Goal: Ask a question: Seek information or help from site administrators or community

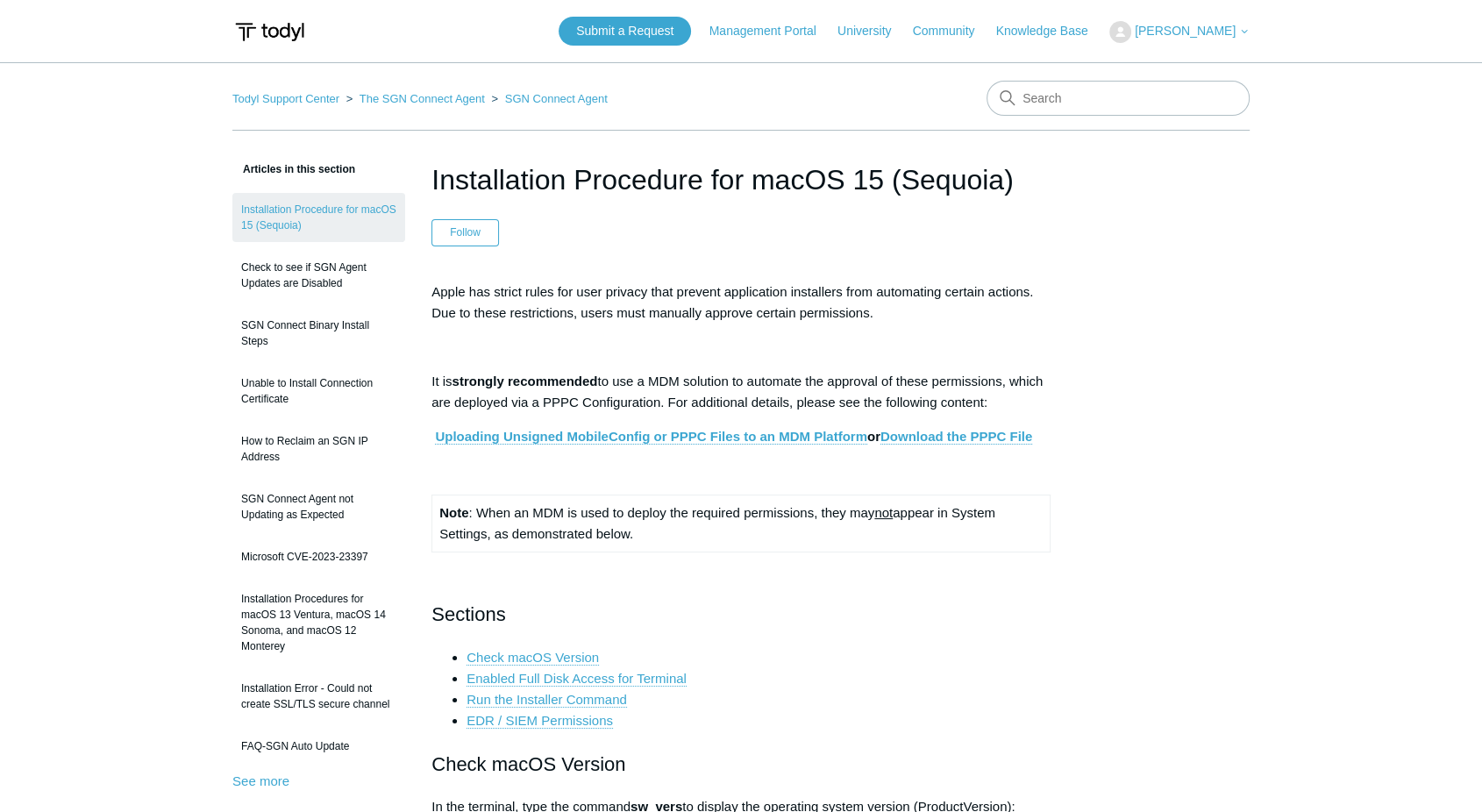
click at [665, 30] on link "Submit a Request" at bounding box center [625, 31] width 133 height 29
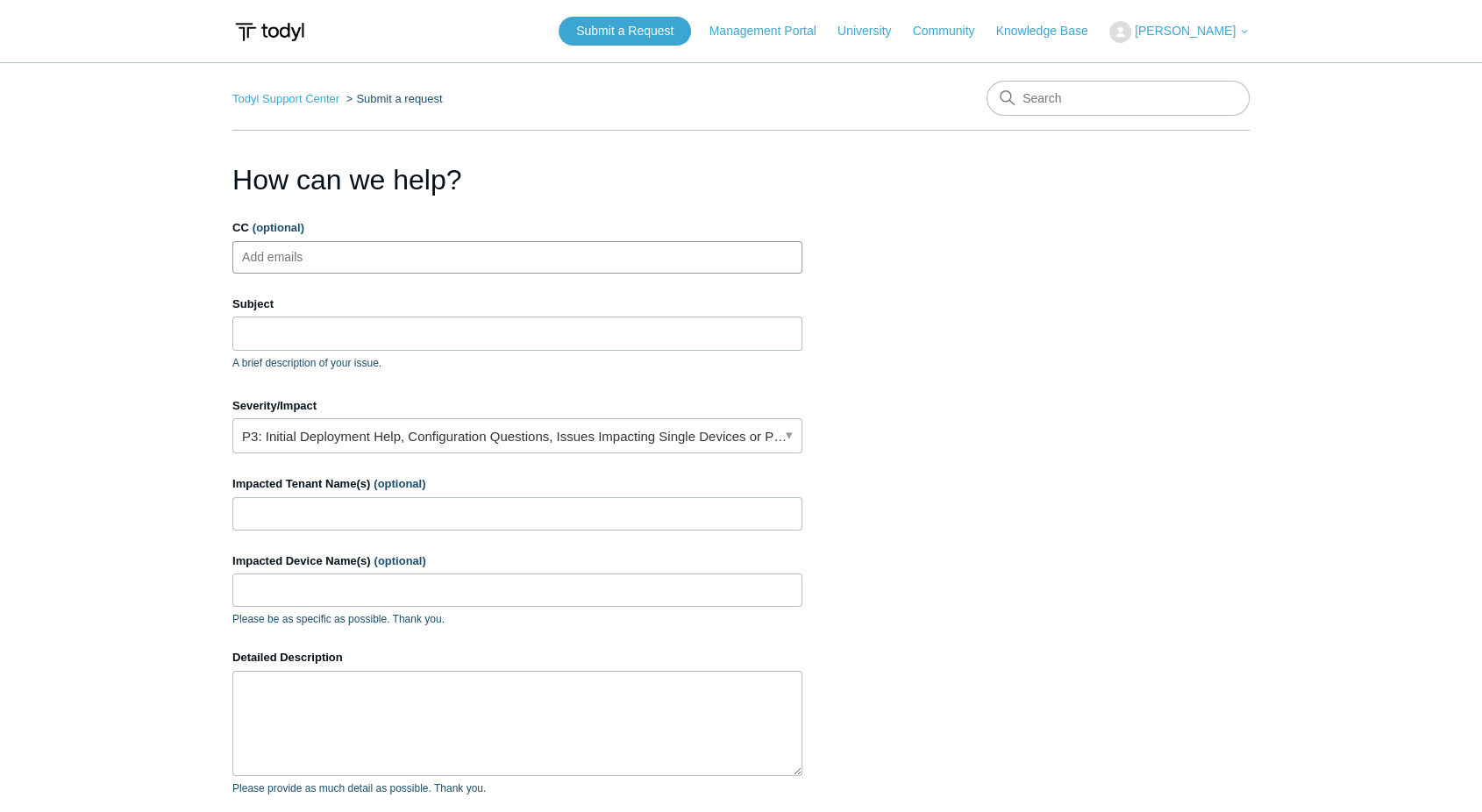
click at [292, 261] on input "CC (optional)" at bounding box center [287, 257] width 105 height 26
type input "[PERSON_NAME]"
type input "\"
type input "[PERSON_NAME][EMAIL_ADDRESS][DOMAIN_NAME]"
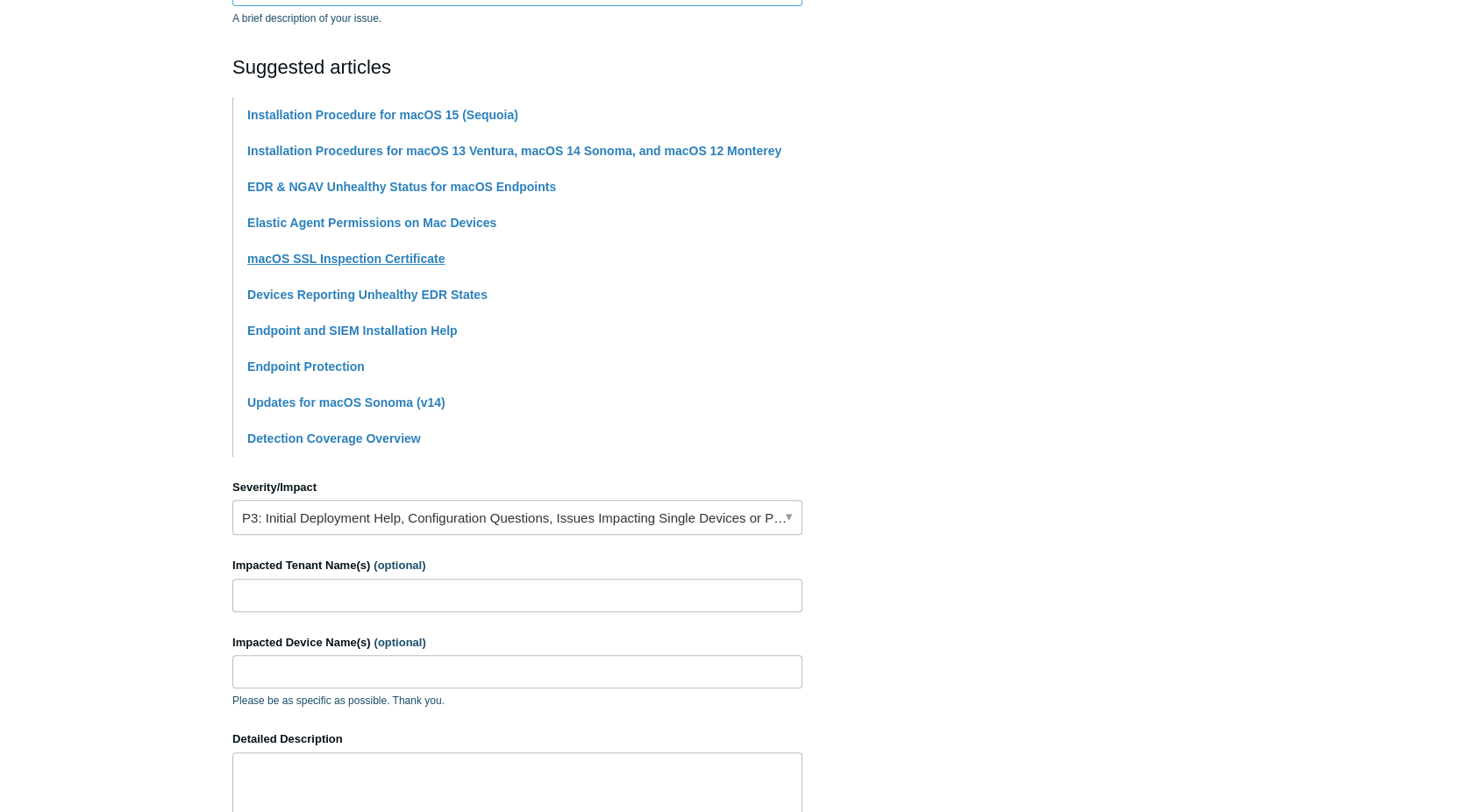
scroll to position [385, 0]
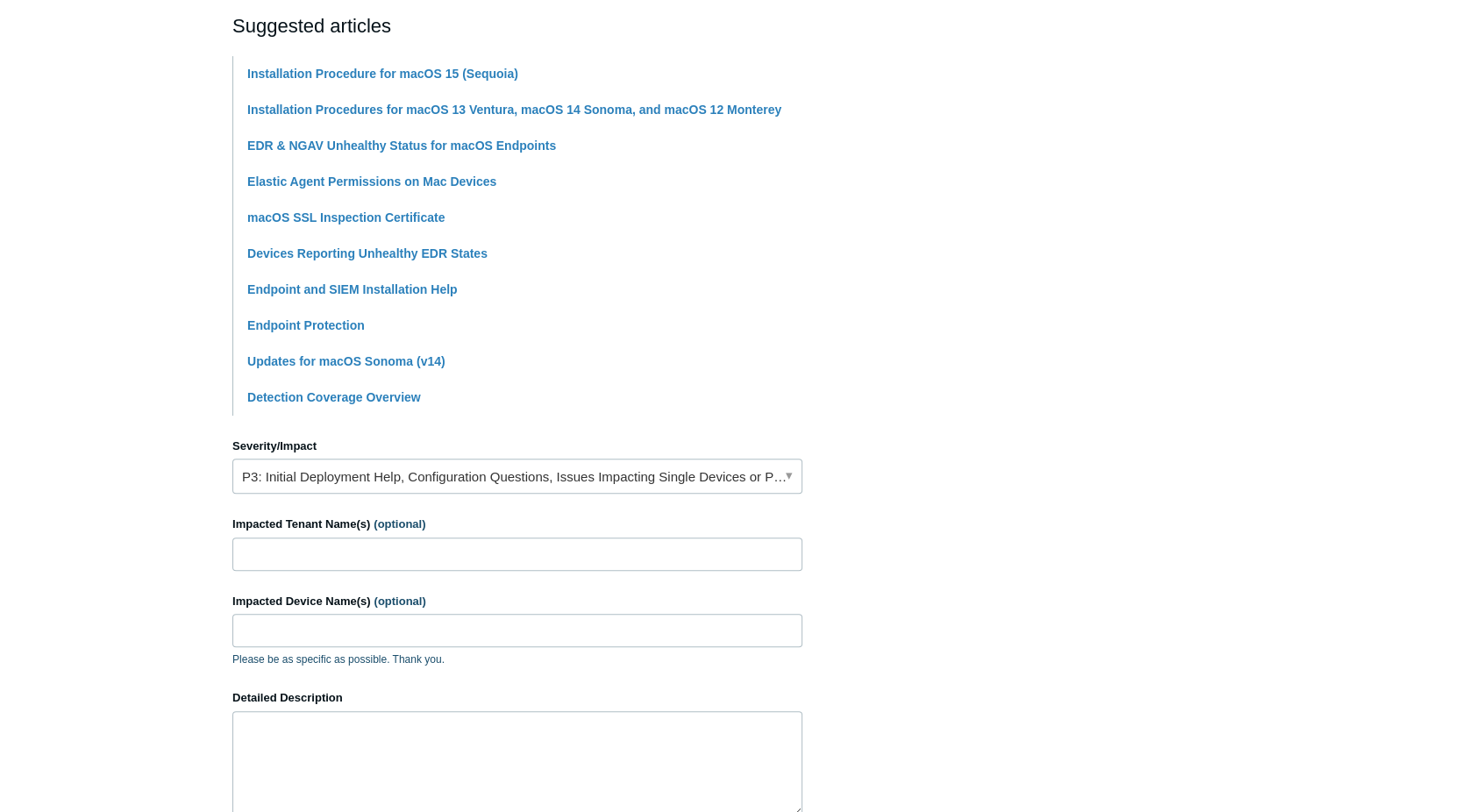
type input "Full disk access for Terminal in MacOS + [PERSON_NAME]"
click at [345, 485] on link "P3: Initial Deployment Help, Configuration Questions, Issues Impacting Single D…" at bounding box center [517, 476] width 570 height 35
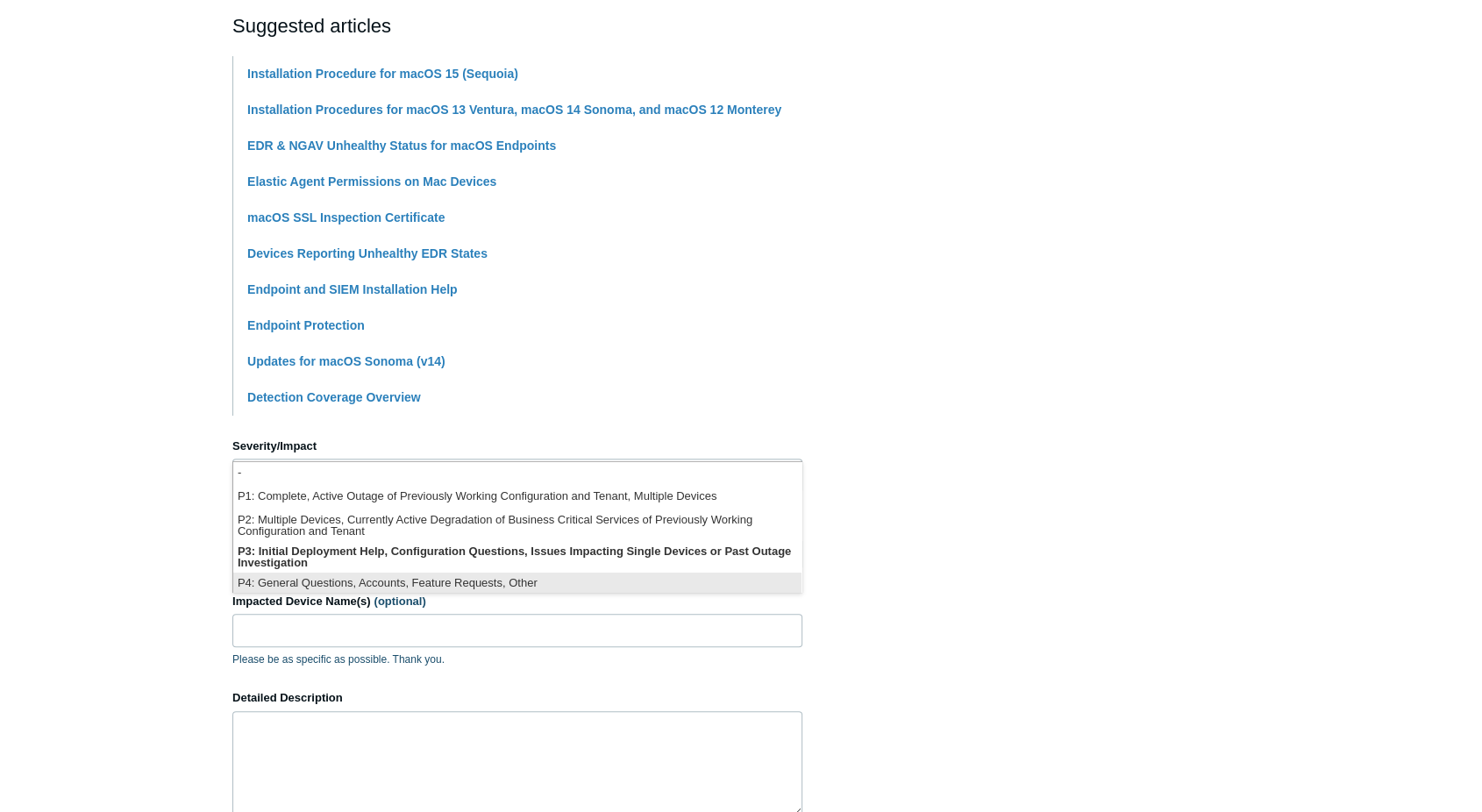
scroll to position [4, 0]
drag, startPoint x: 385, startPoint y: 577, endPoint x: 560, endPoint y: 820, distance: 299.5
click at [560, 811] on html "Skip to main content Submit a Request Management Portal University Community Kn…" at bounding box center [741, 372] width 1482 height 1514
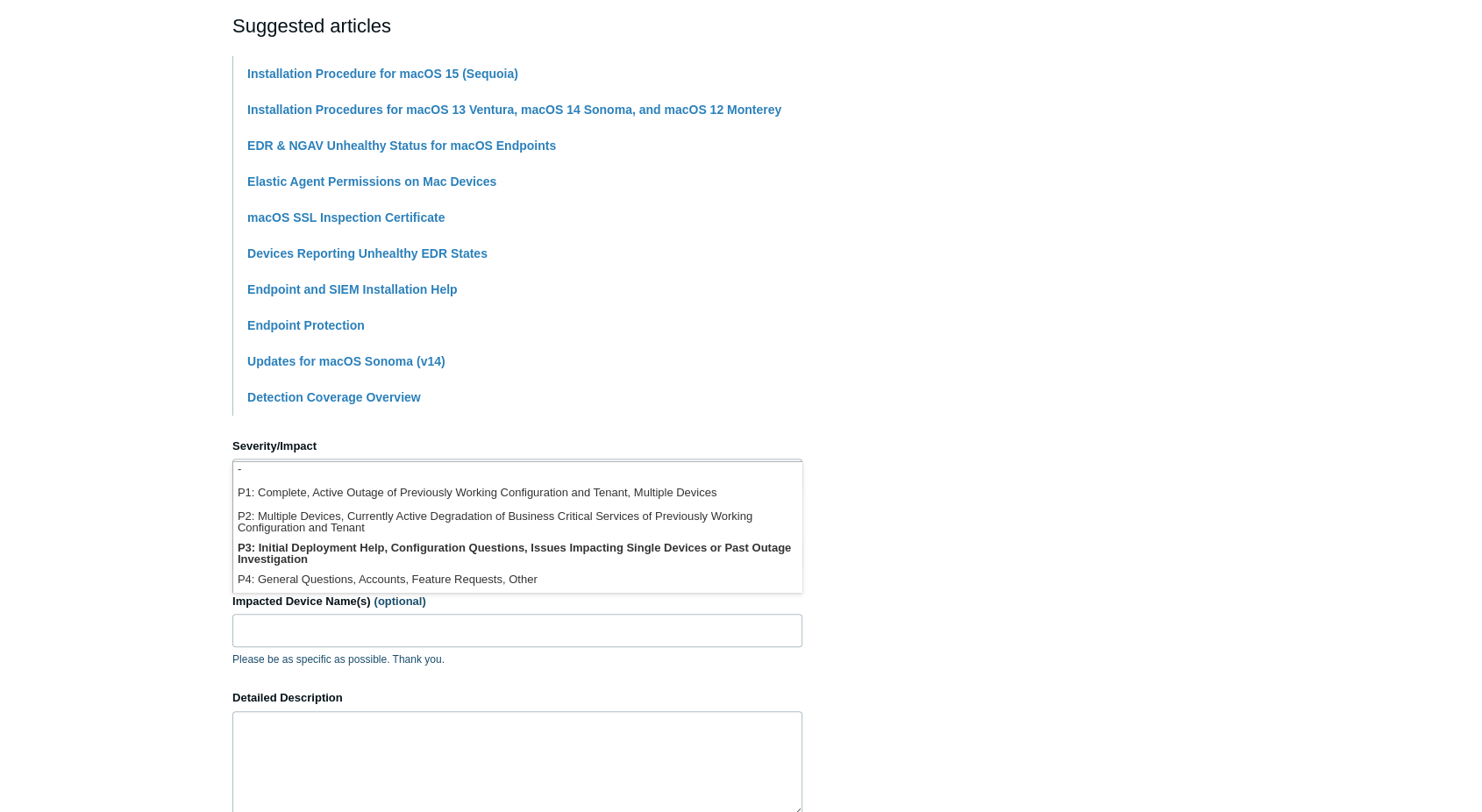
click at [999, 666] on section "How can we help? CC (optional) gerard@elevateservicesgroup.com Subject Full dis…" at bounding box center [741, 390] width 1017 height 1234
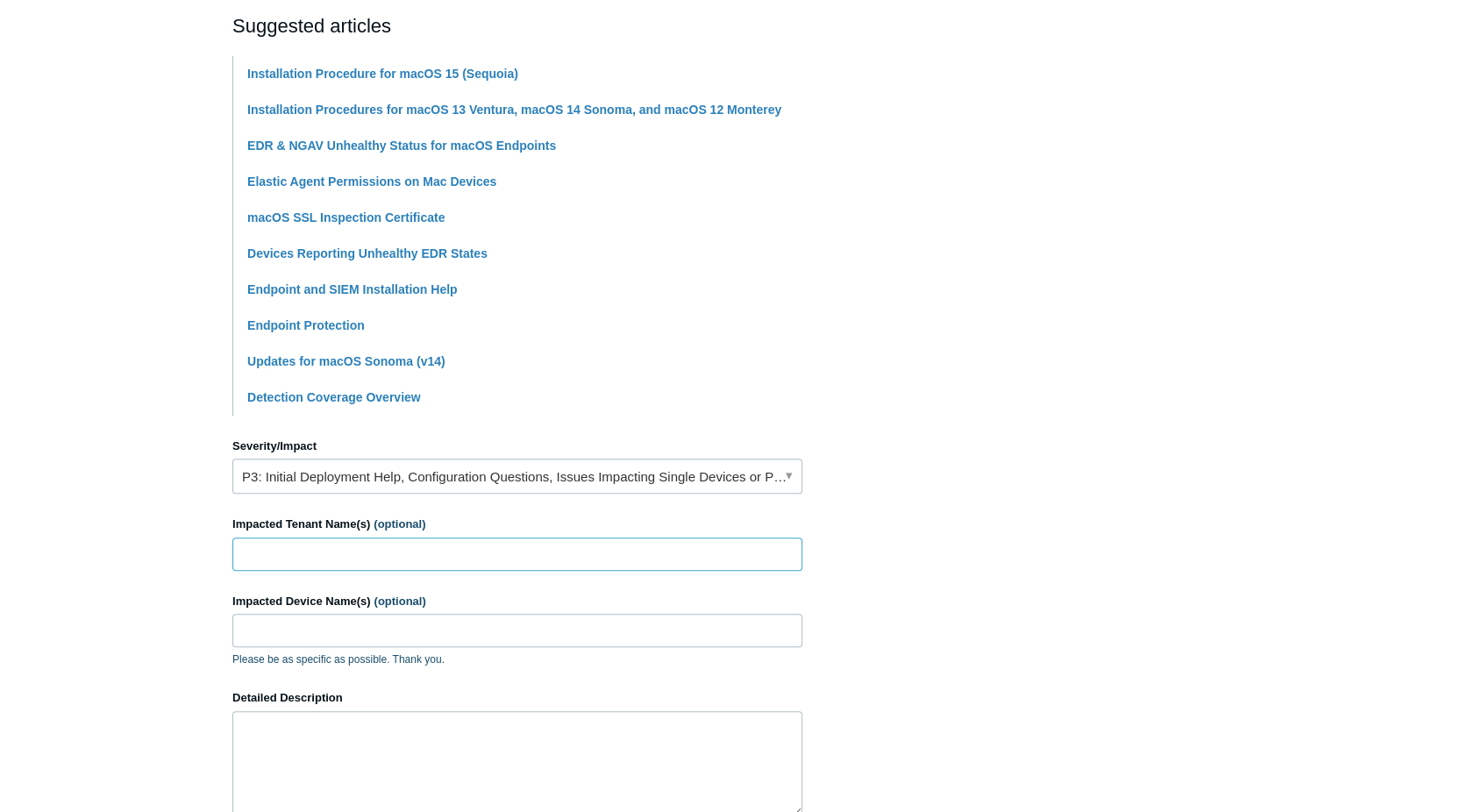
click at [414, 557] on input "Impacted Tenant Name(s) (optional)" at bounding box center [517, 554] width 570 height 34
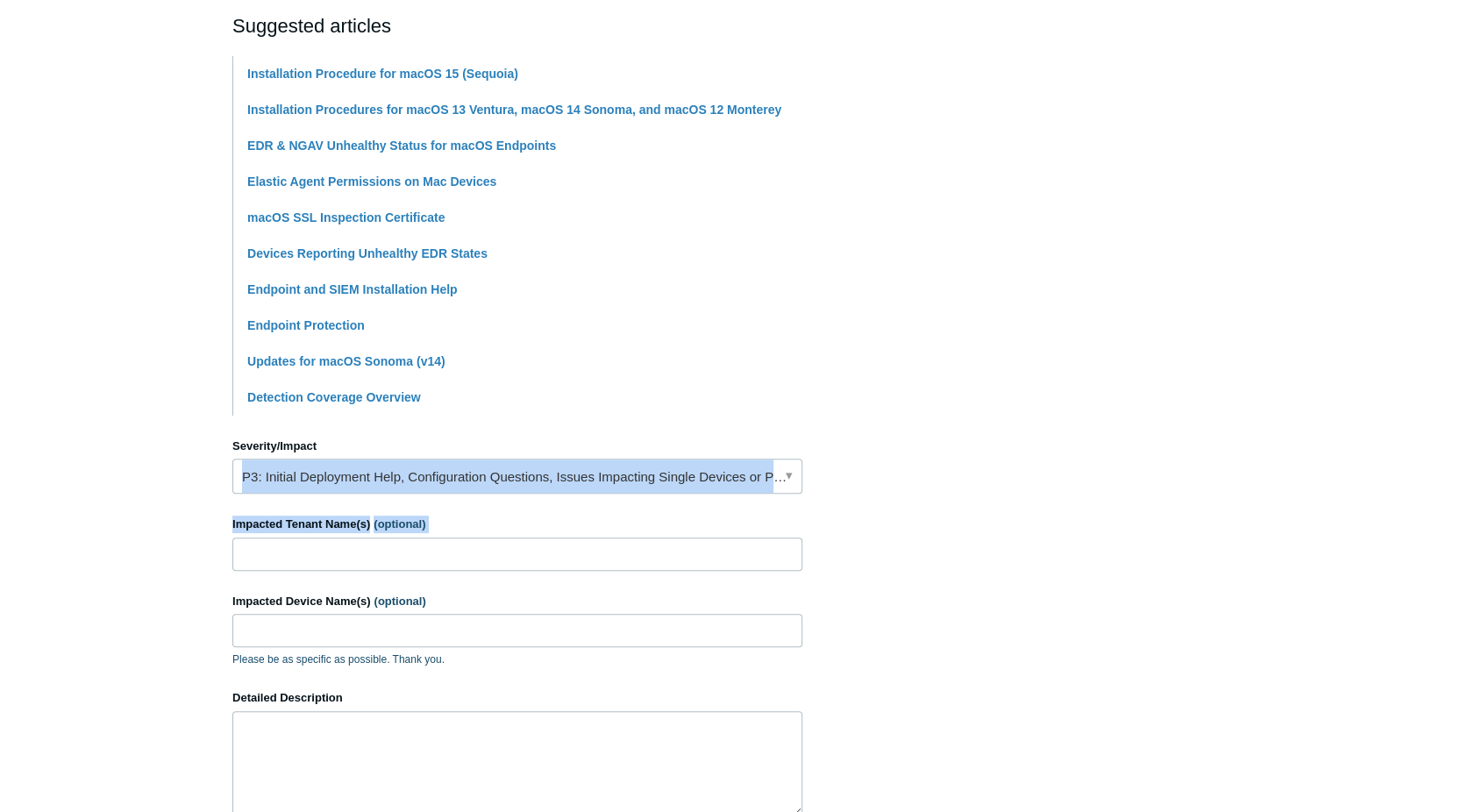
drag, startPoint x: 85, startPoint y: 579, endPoint x: 115, endPoint y: 455, distance: 127.6
click at [115, 455] on main "Todyl Support Center Submit a request How can we help? CC (optional) gerard@ele…" at bounding box center [741, 341] width 1482 height 1330
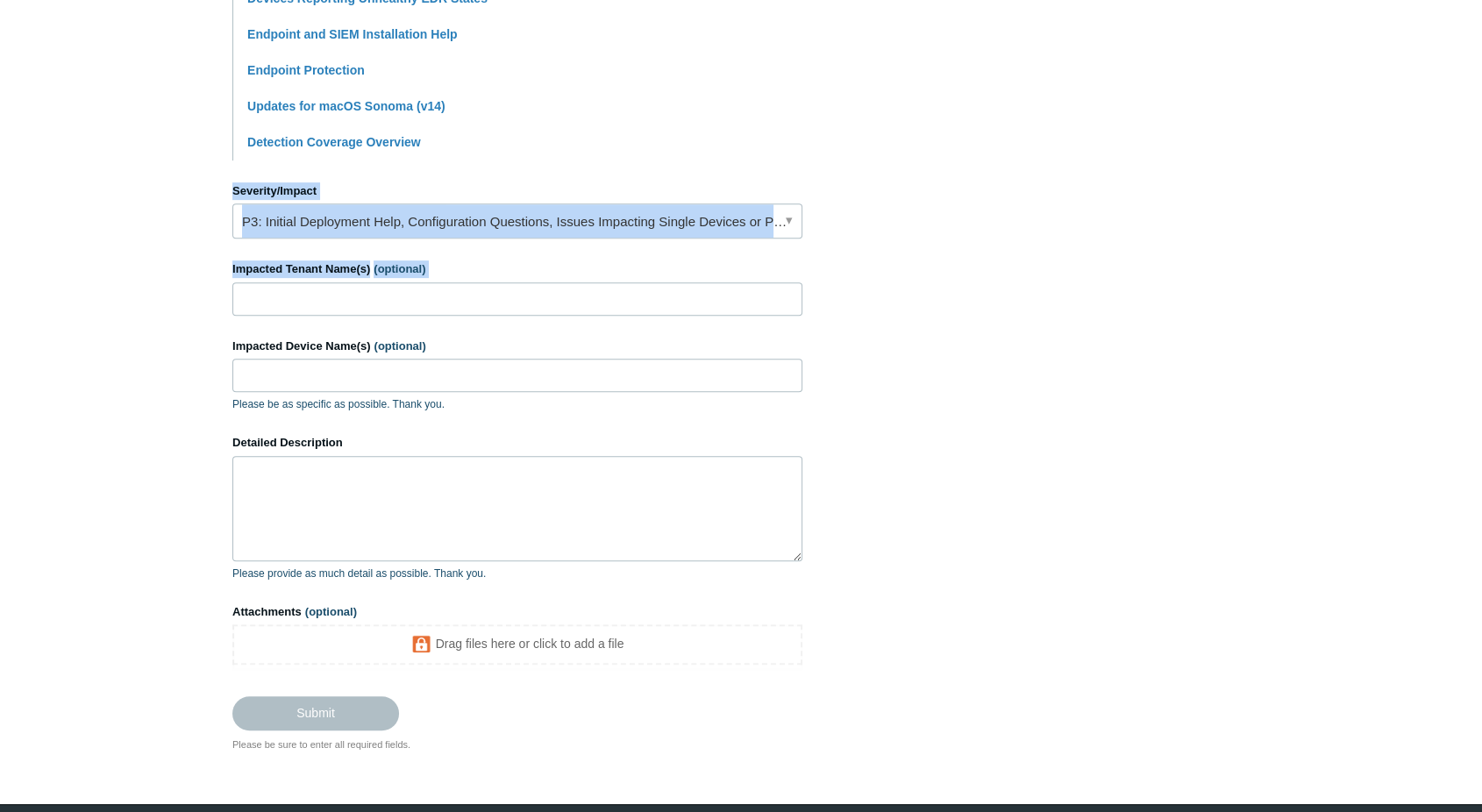
scroll to position [702, 0]
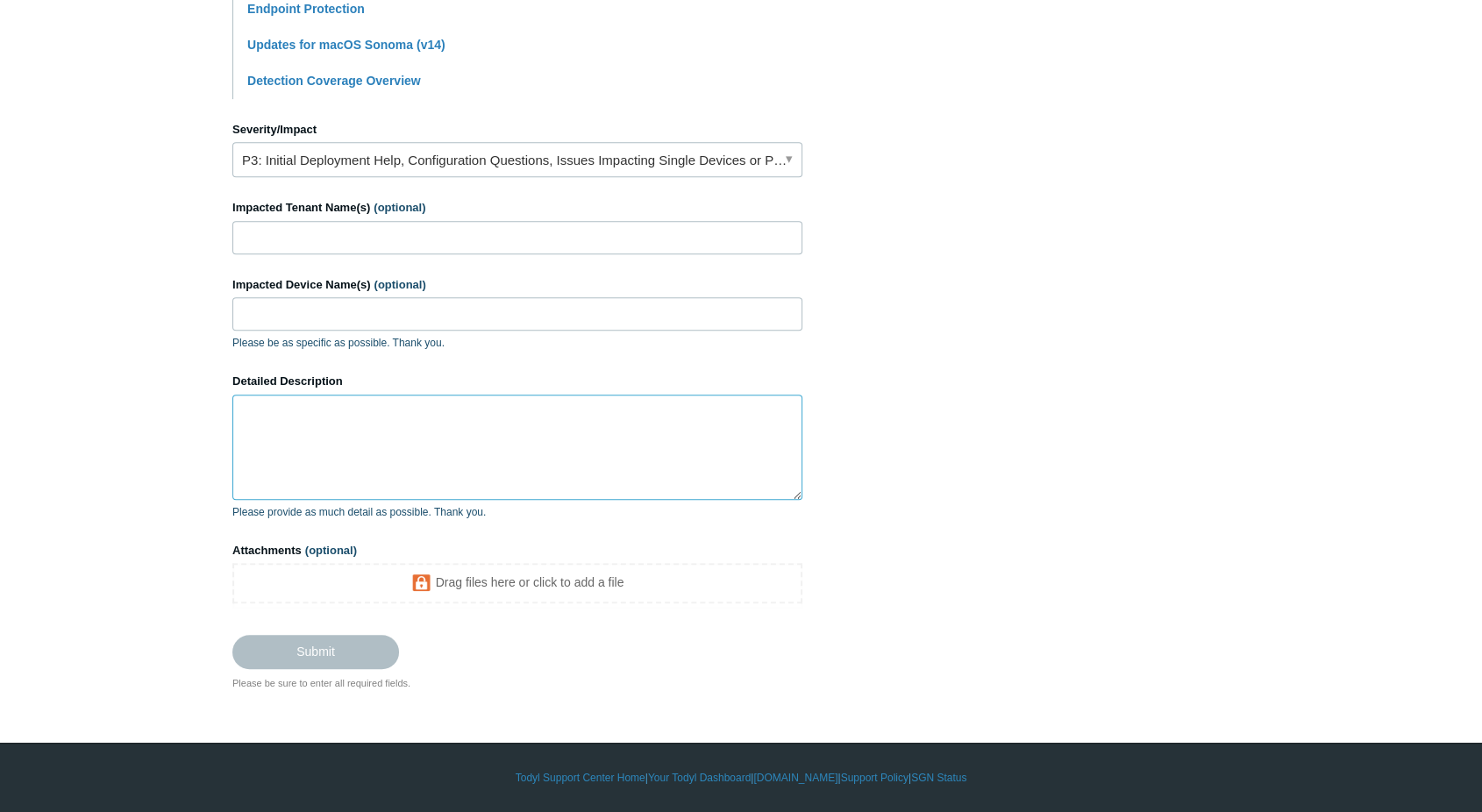
click at [324, 406] on textarea "Detailed Description" at bounding box center [517, 447] width 570 height 105
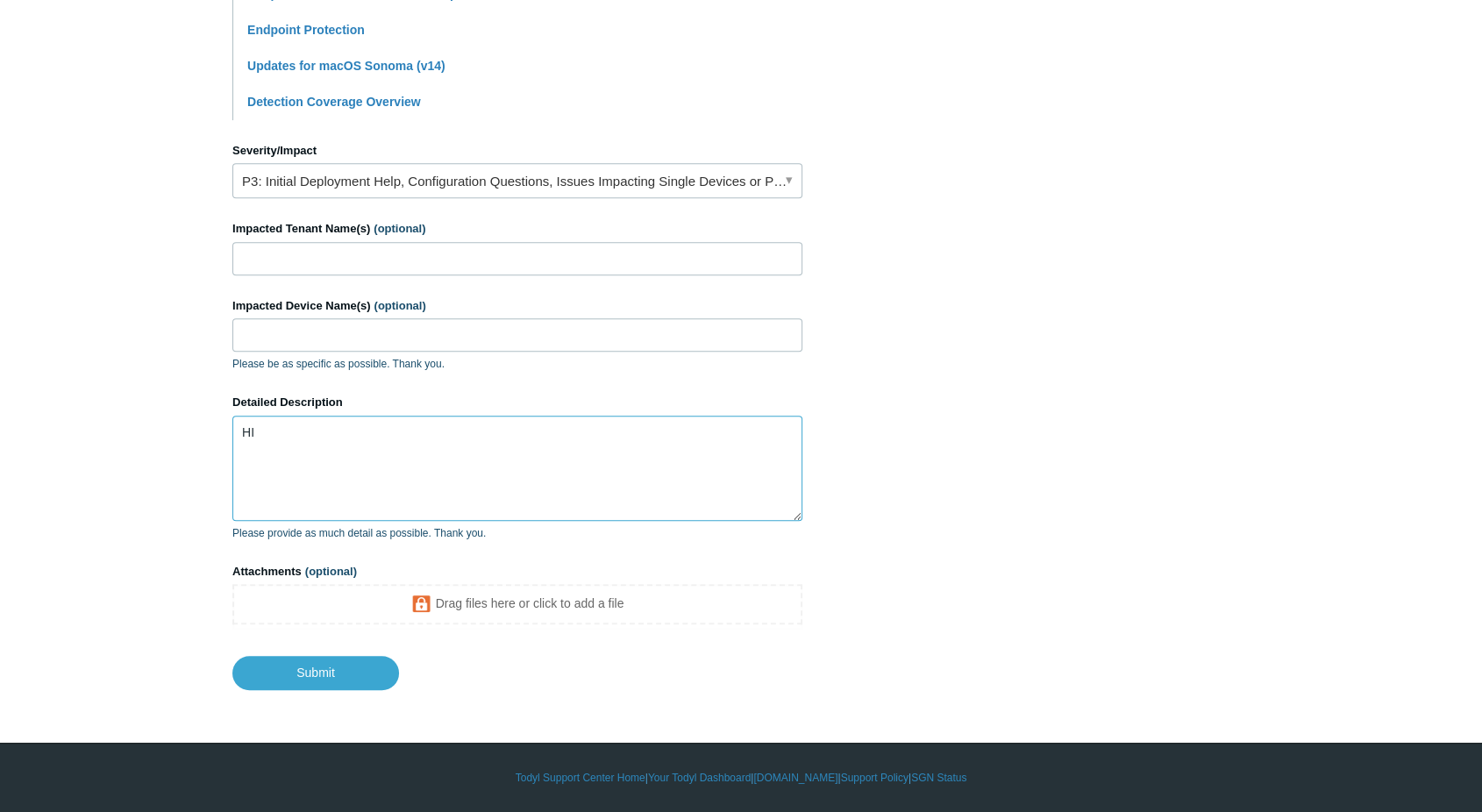
type textarea "H"
type textarea "W"
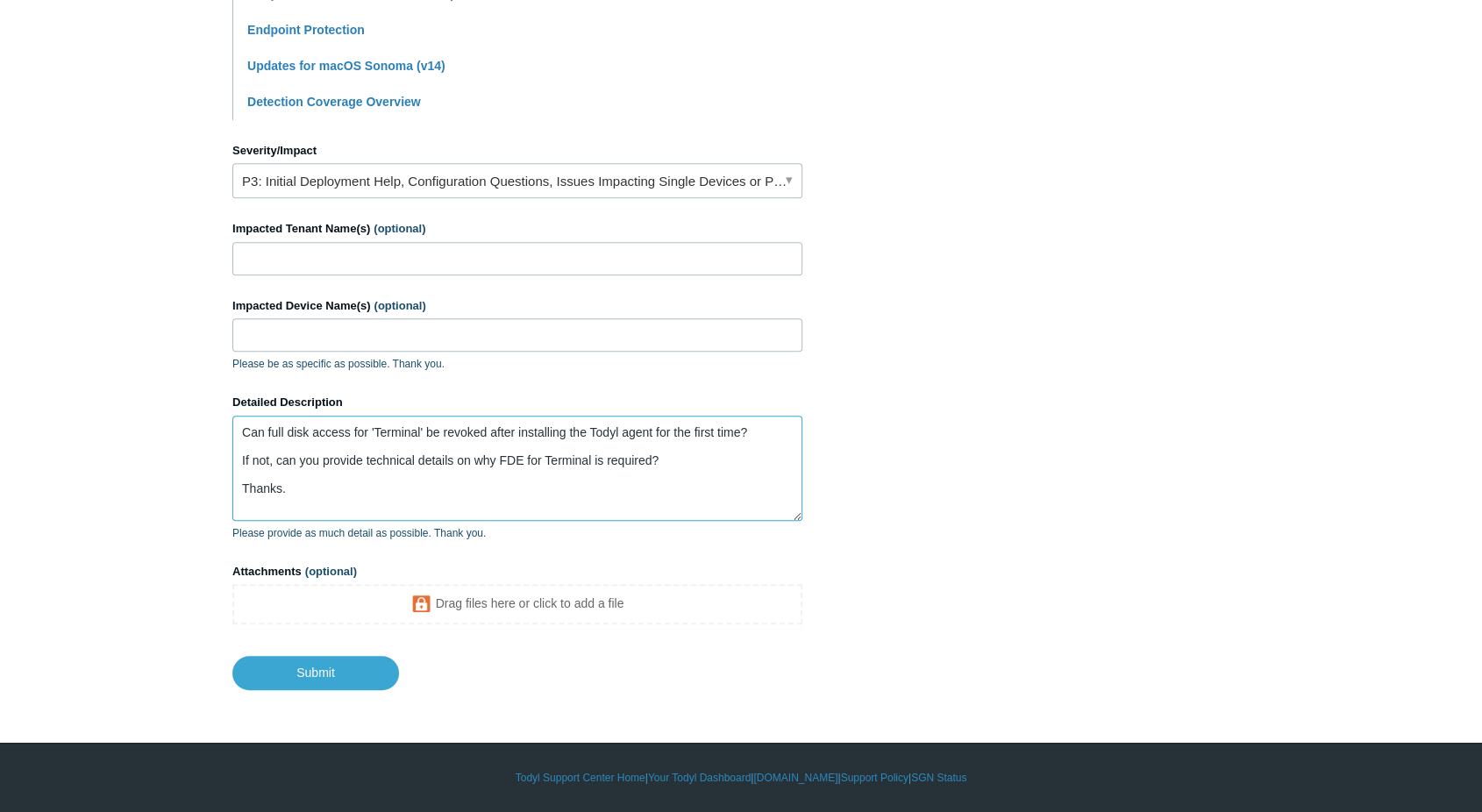
click at [245, 435] on textarea "Can full disk access for 'Terminal' be revoked after installing the Todyl agent…" at bounding box center [517, 467] width 570 height 105
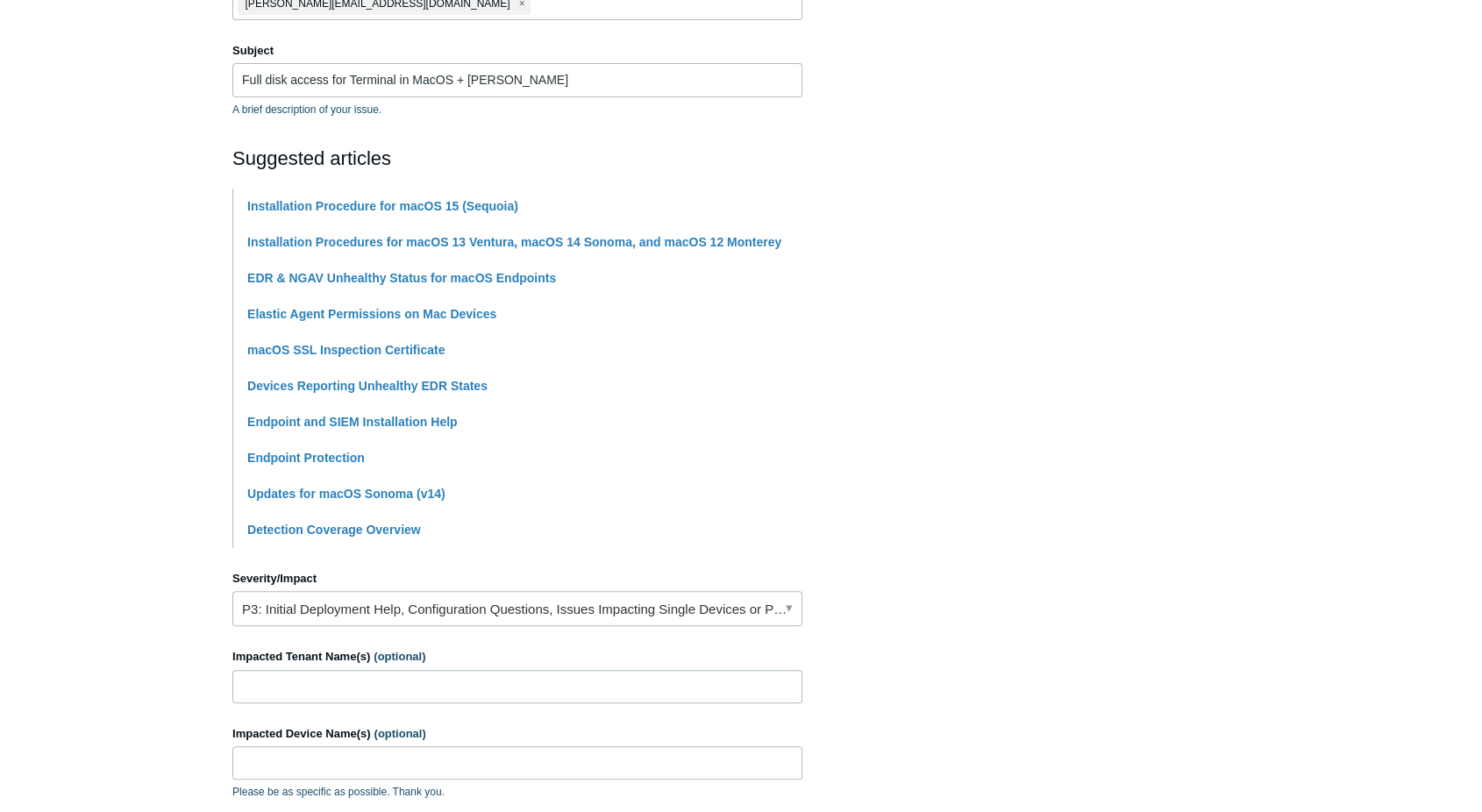
scroll to position [253, 0]
click at [551, 236] on link "Installation Procedures for macOS 13 Ventura, macOS 14 Sonoma, and macOS 12 Mon…" at bounding box center [514, 242] width 534 height 14
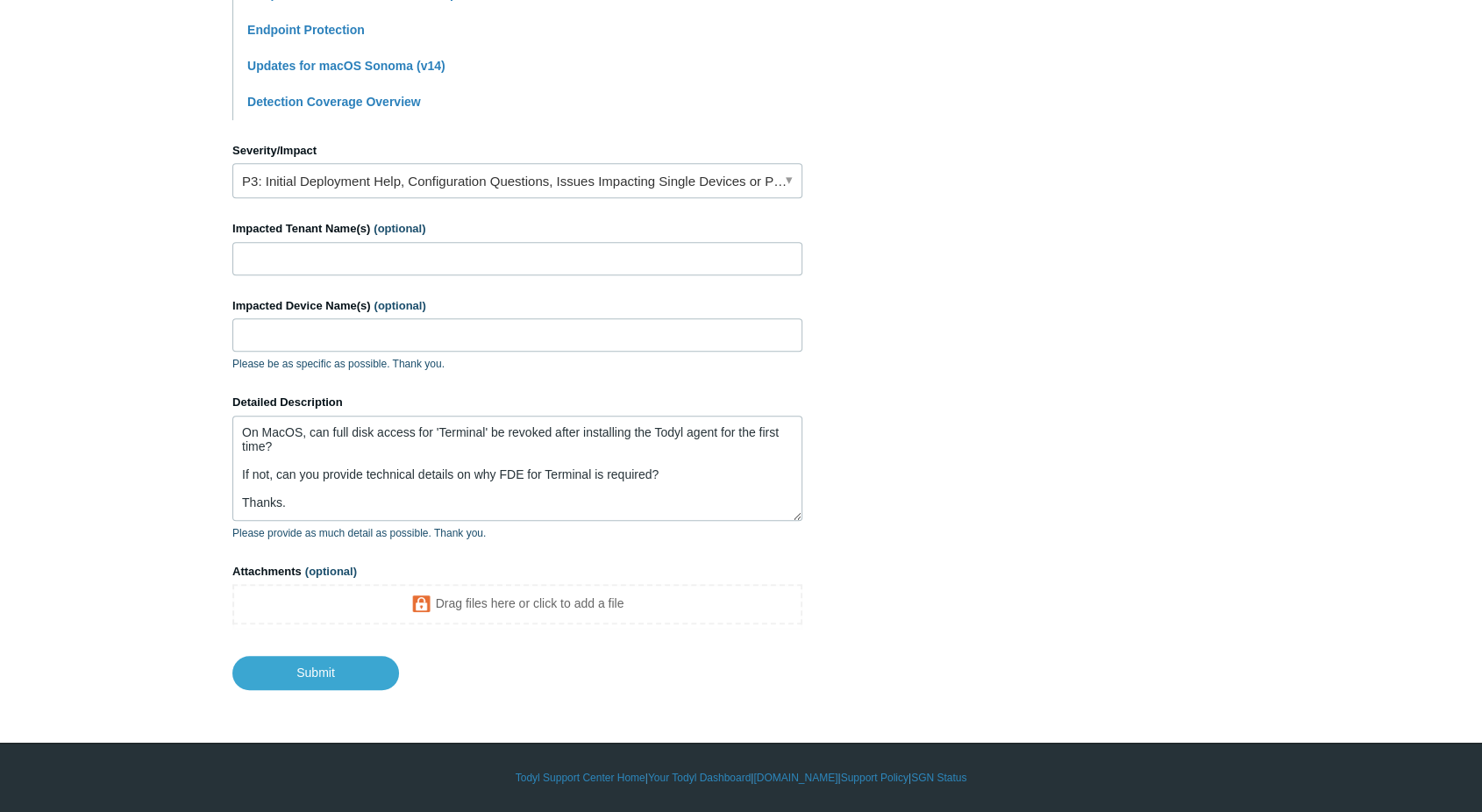
scroll to position [680, 0]
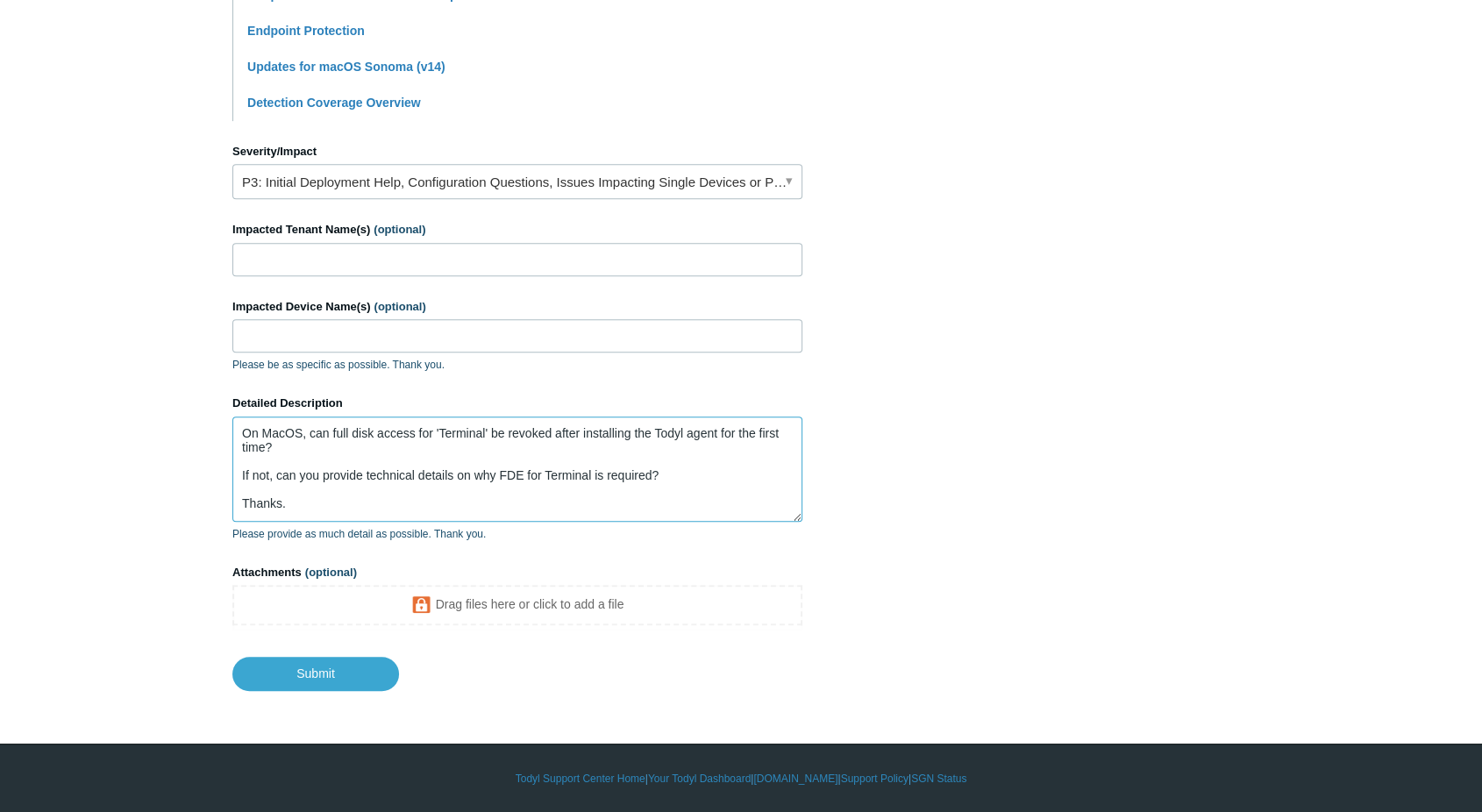
click at [323, 514] on textarea "On MacOS, can full disk access for 'Terminal' be revoked after installing the T…" at bounding box center [517, 468] width 570 height 105
paste textarea "https://support.todyl.com/hc/en-us/articles/39542621173267-Installation-Procedu…"
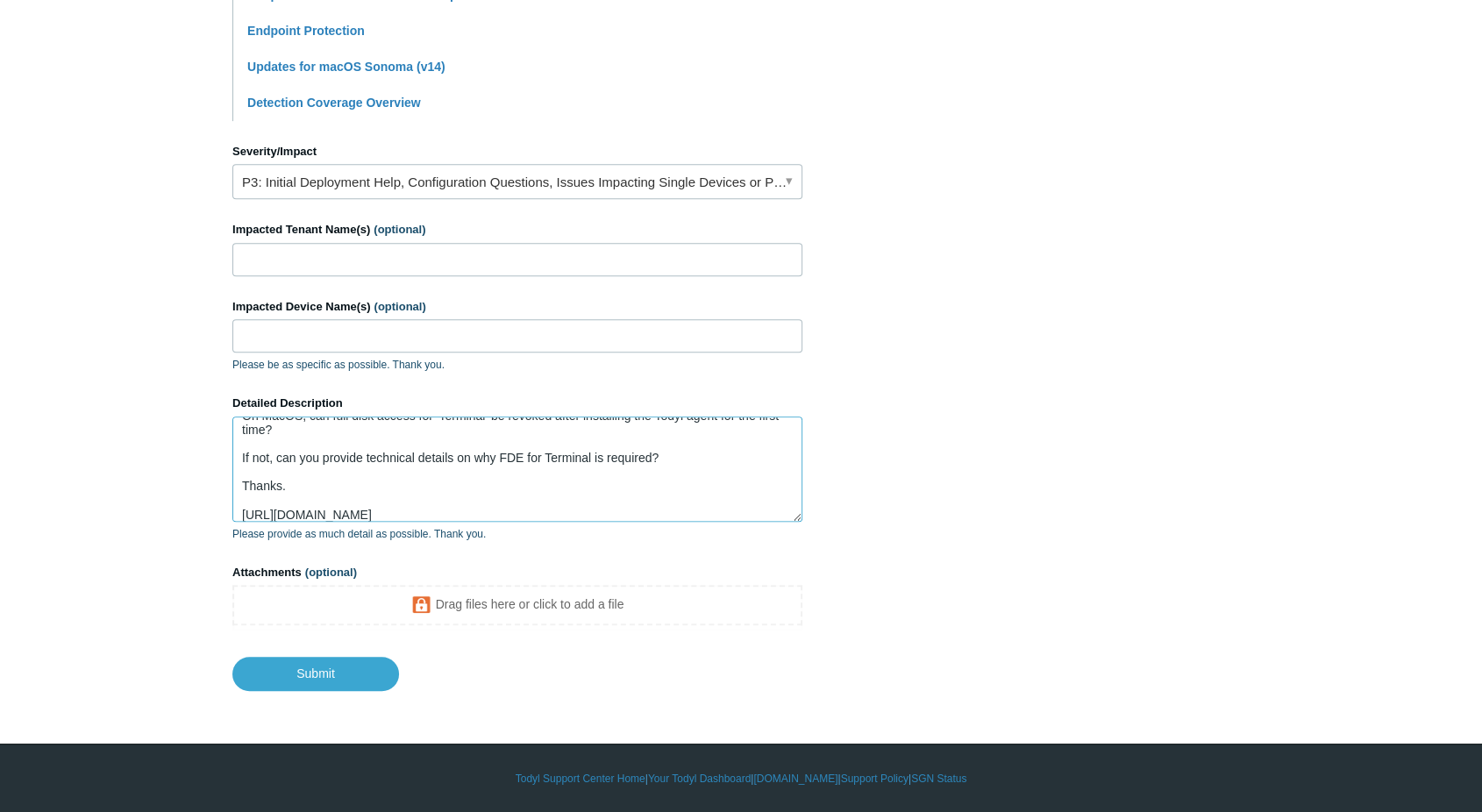
scroll to position [32, 0]
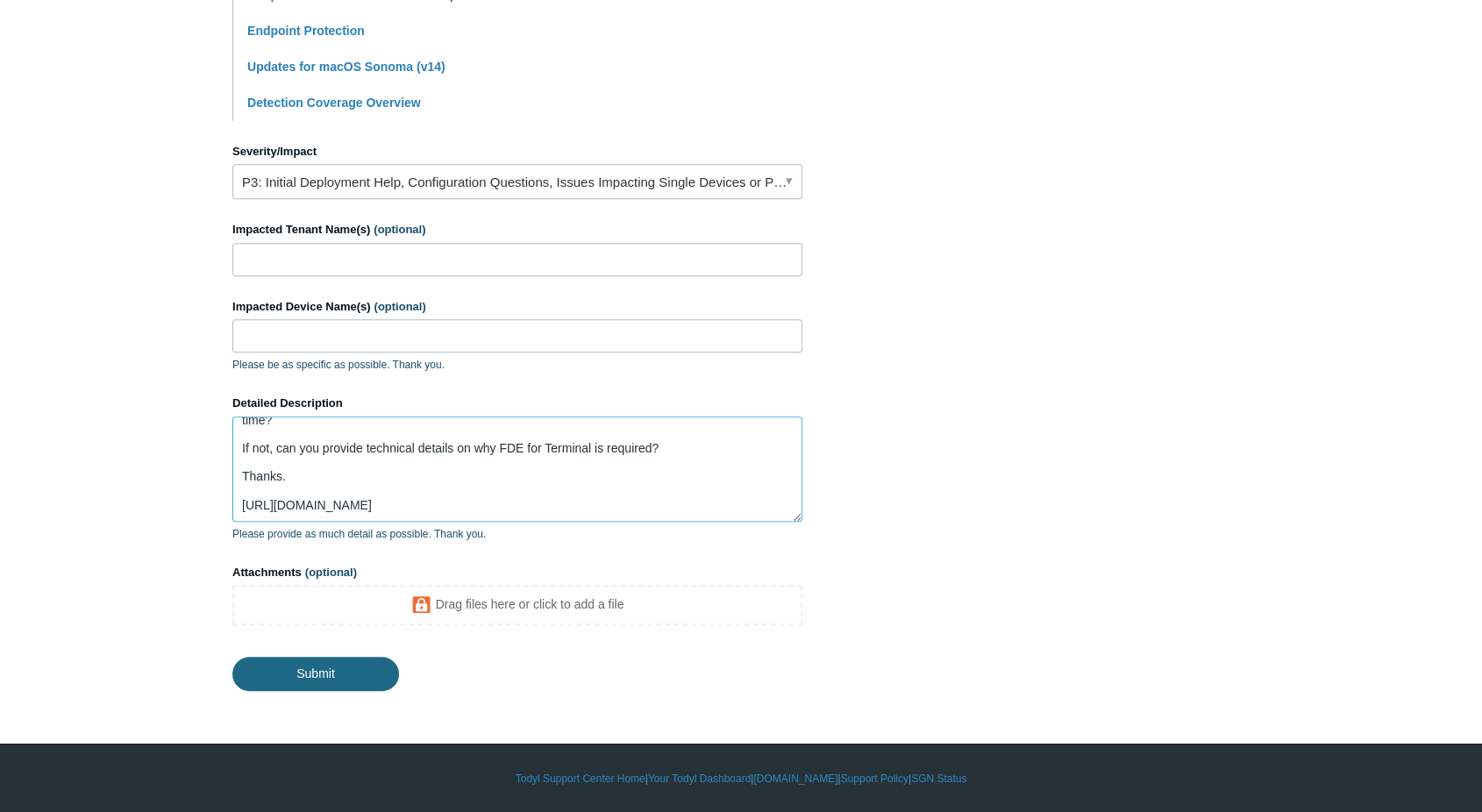
type textarea "On MacOS, can full disk access for 'Terminal' be revoked after installing the T…"
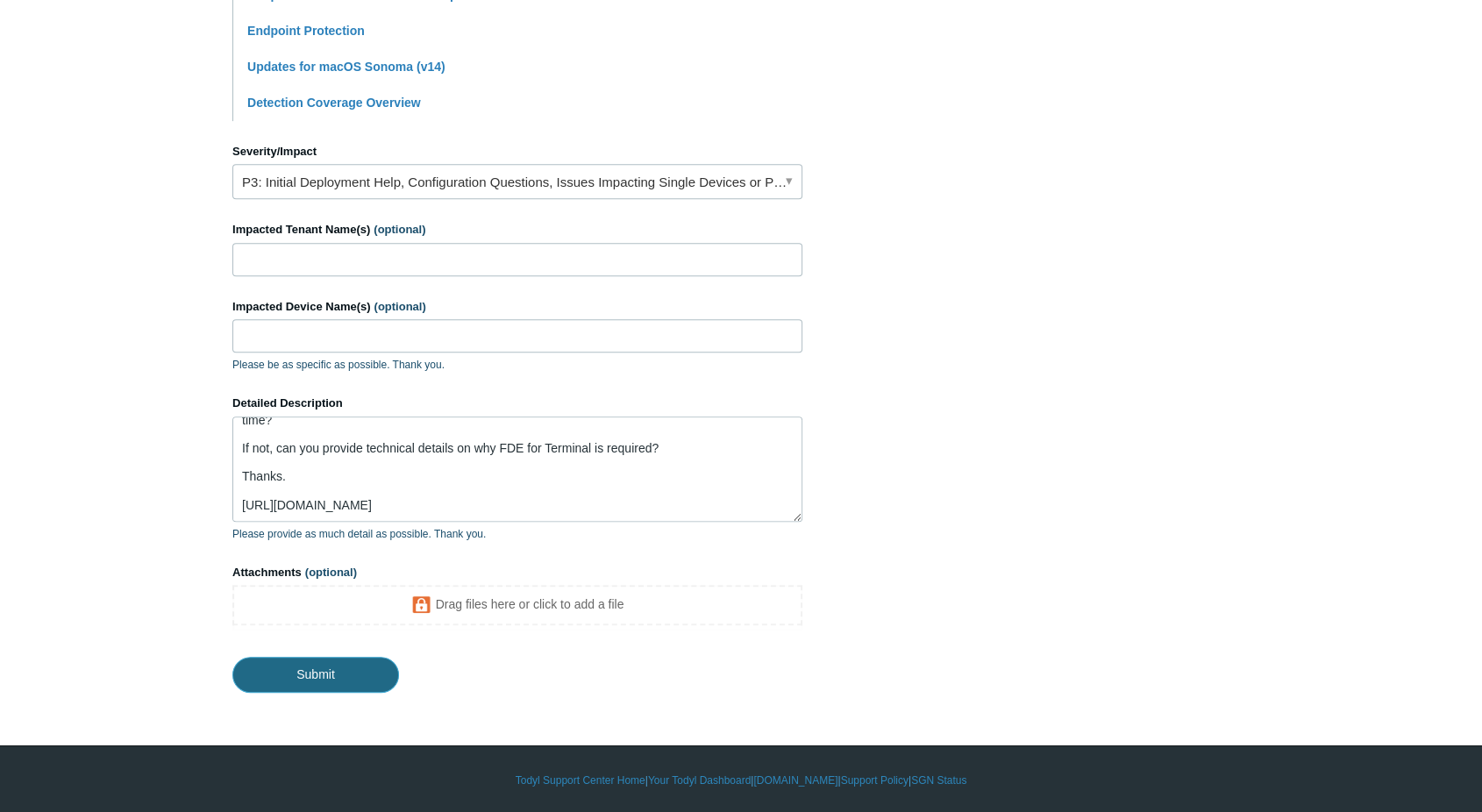
click at [280, 684] on input "Submit" at bounding box center [315, 674] width 166 height 35
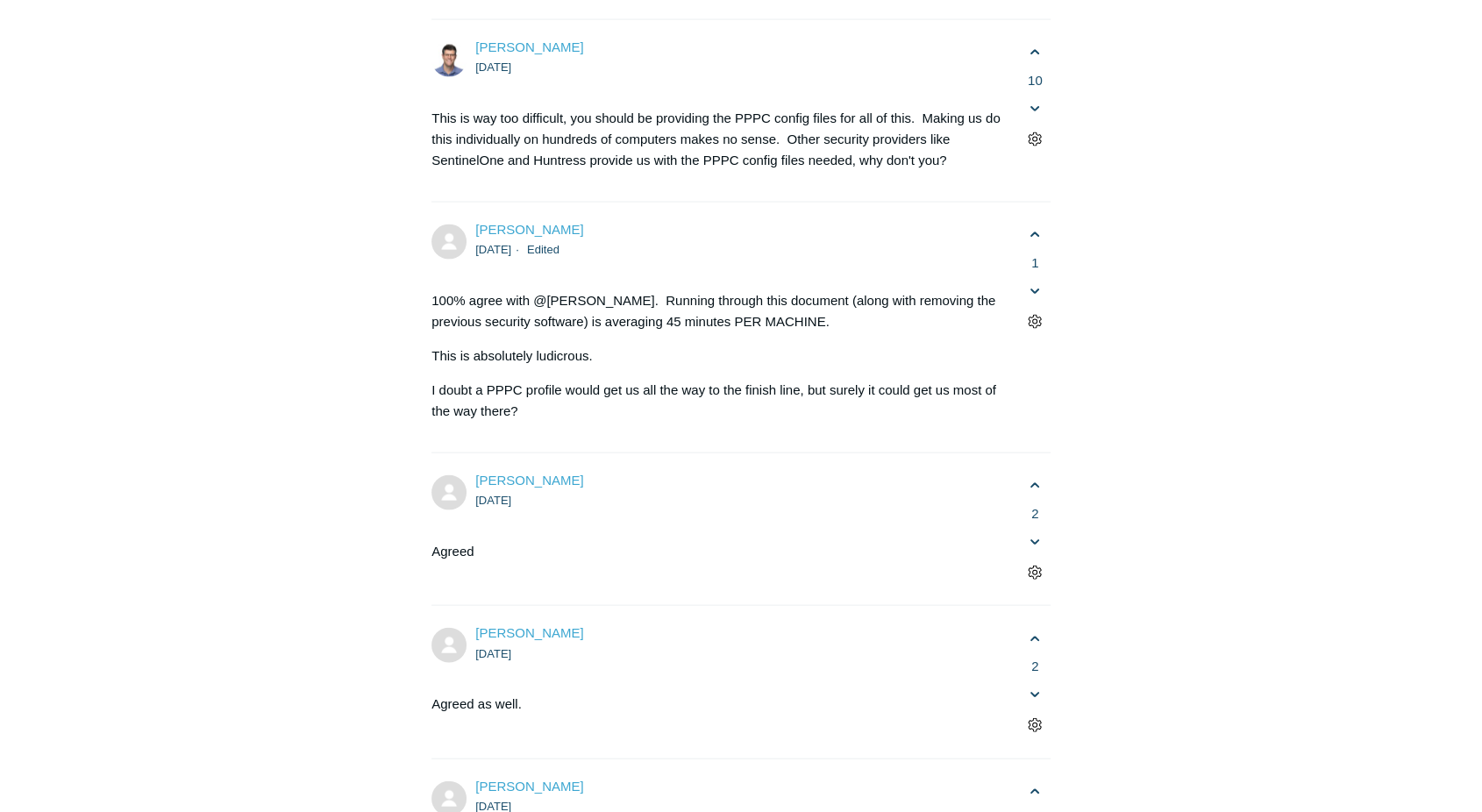
scroll to position [3608, 0]
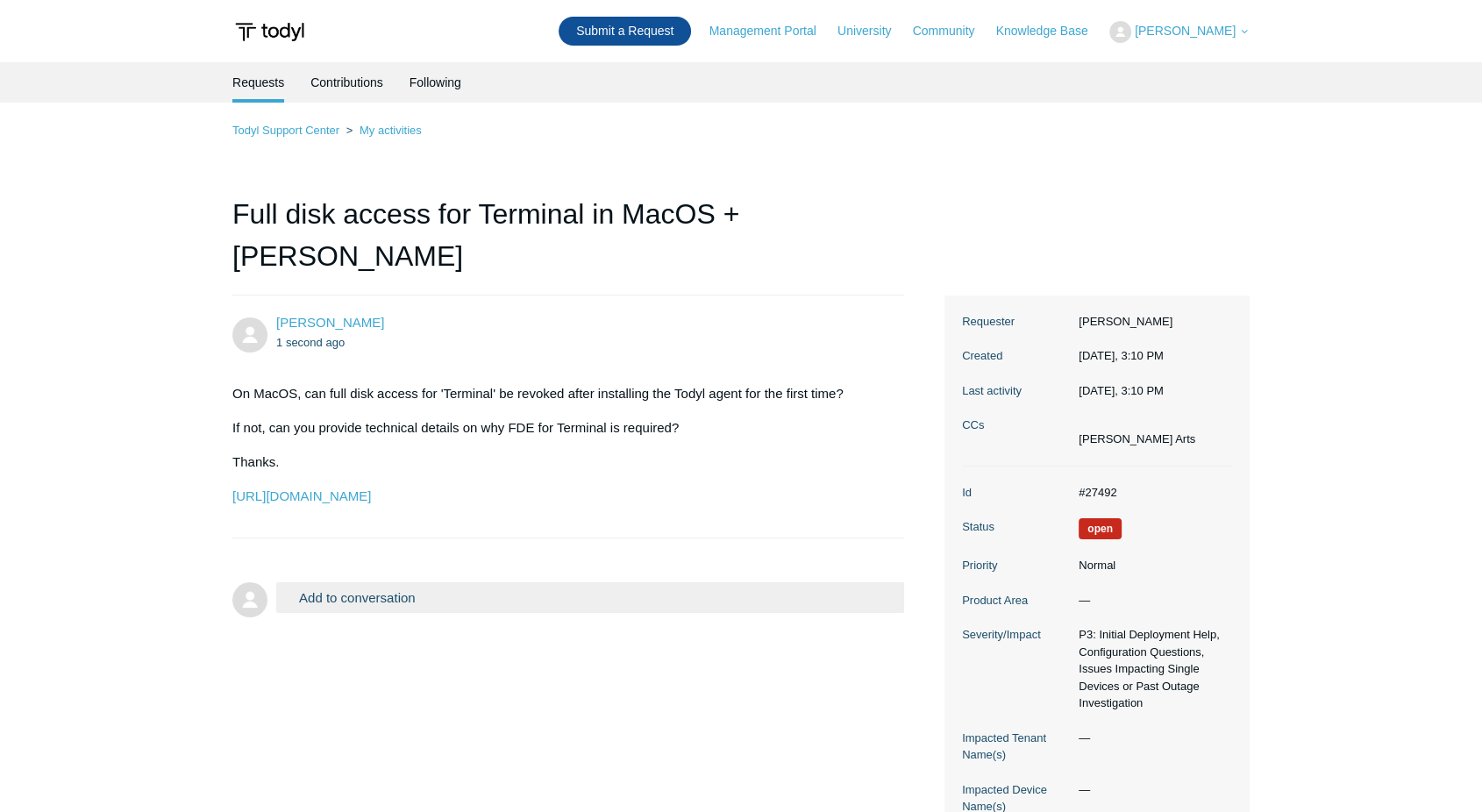
click at [679, 30] on link "Submit a Request" at bounding box center [625, 31] width 133 height 29
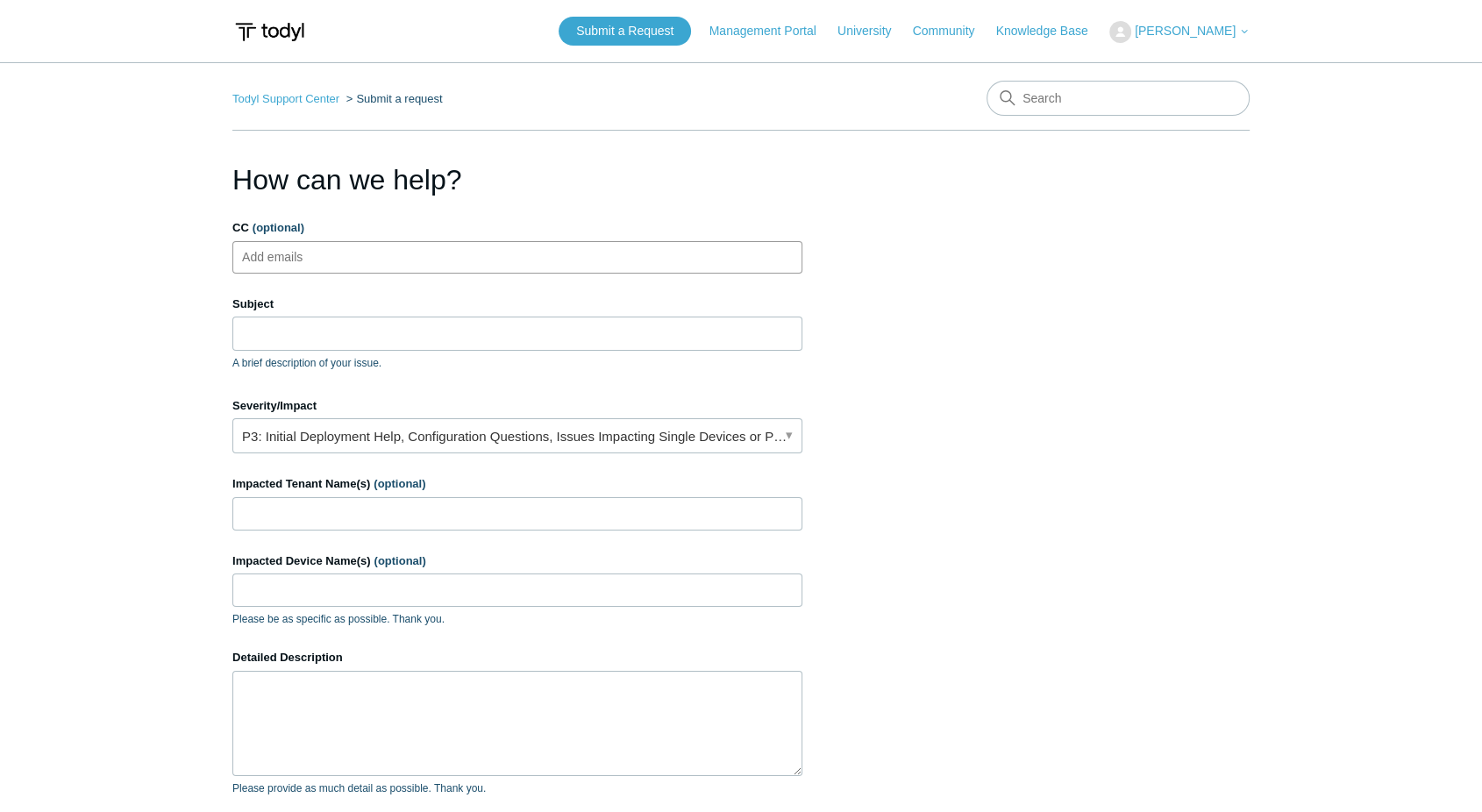
click at [381, 255] on ul "Add emails" at bounding box center [517, 258] width 570 height 33
type input "[PERSON_NAME][EMAIL_ADDRESS][DOMAIN_NAME]"
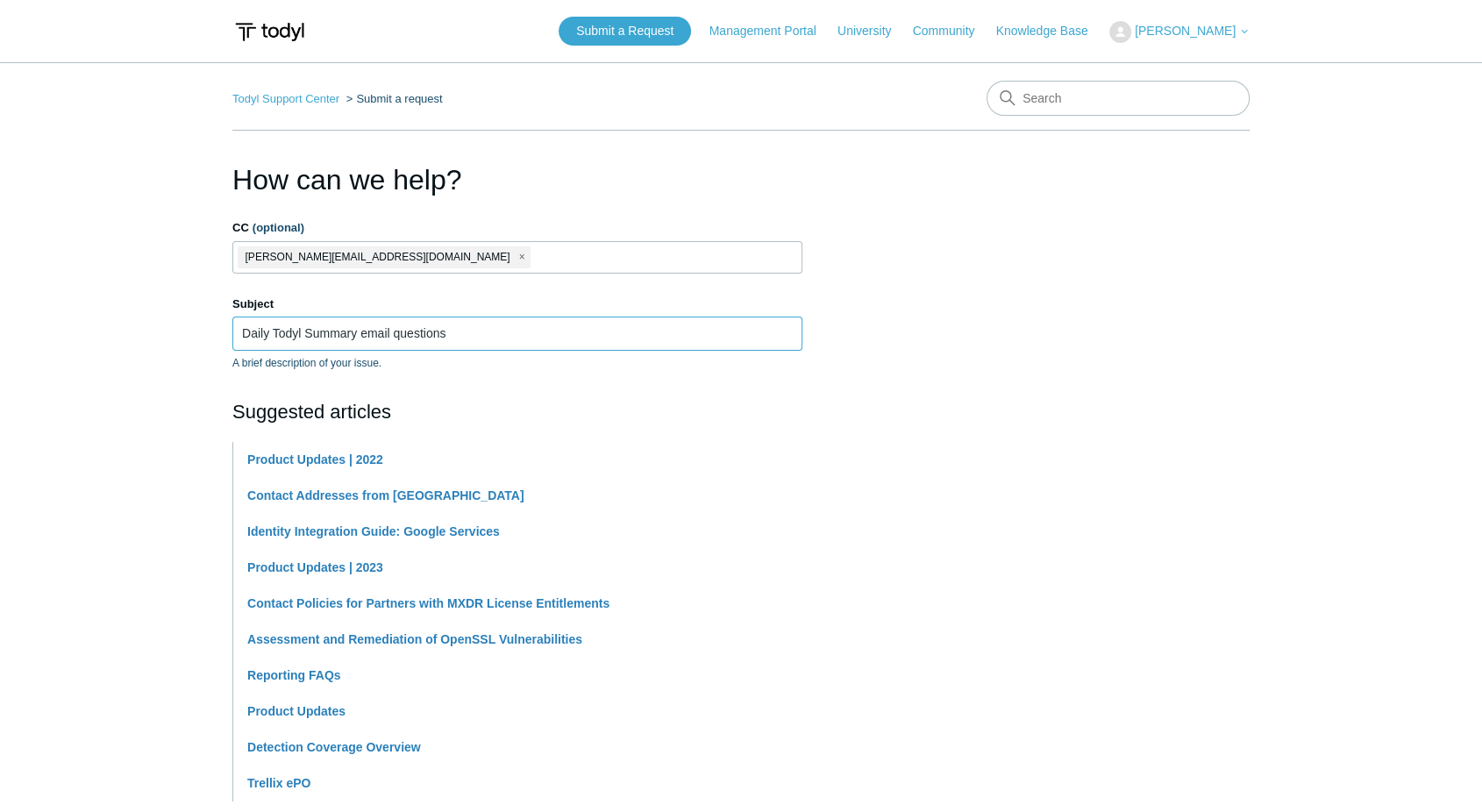
drag, startPoint x: 351, startPoint y: 337, endPoint x: 193, endPoint y: 332, distance: 158.1
click at [193, 332] on main "Todyl Support Center Submit a request How can we help? CC (optional) gerard@ele…" at bounding box center [741, 727] width 1482 height 1330
paste input "Your Daily Todyl Summary"
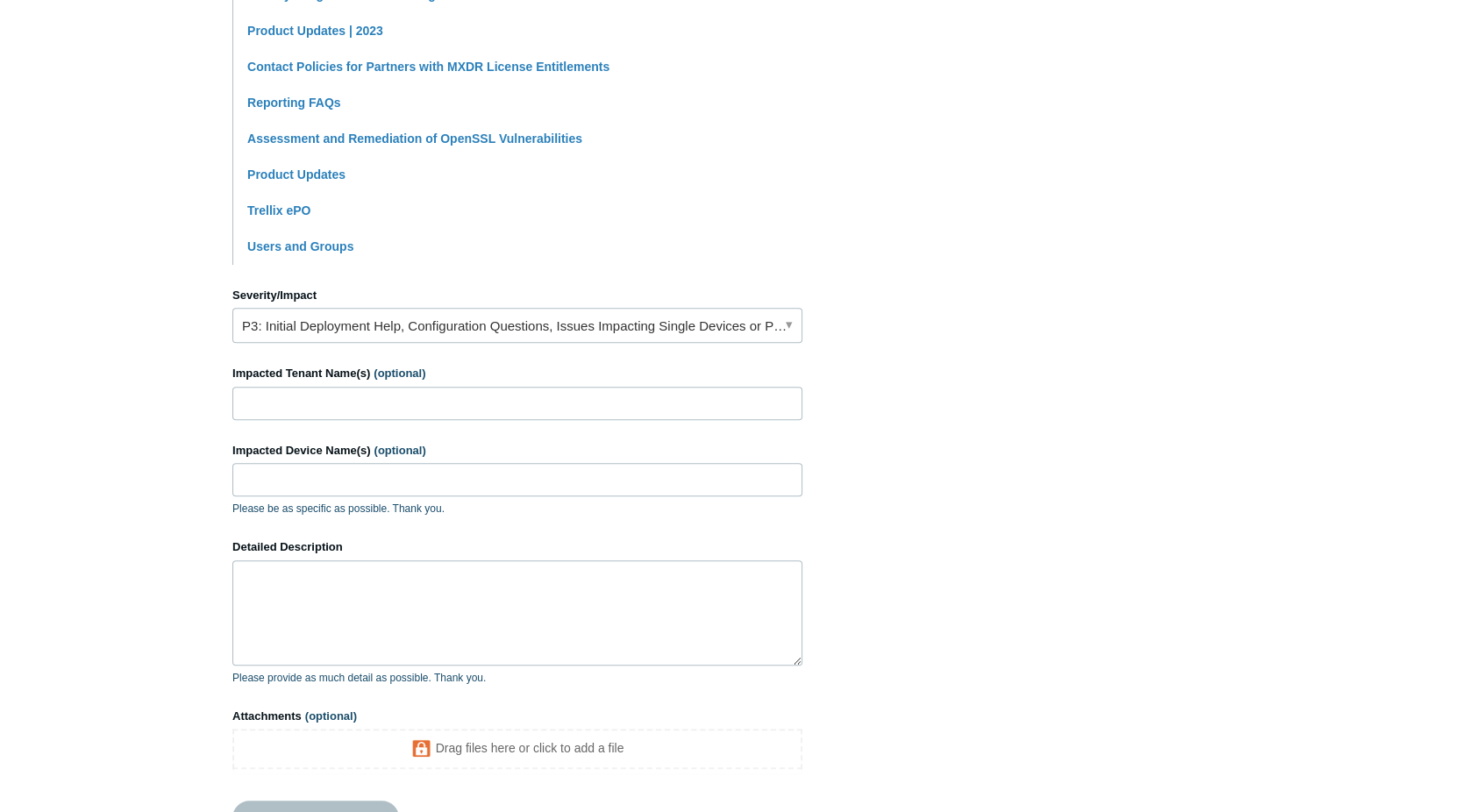
scroll to position [546, 0]
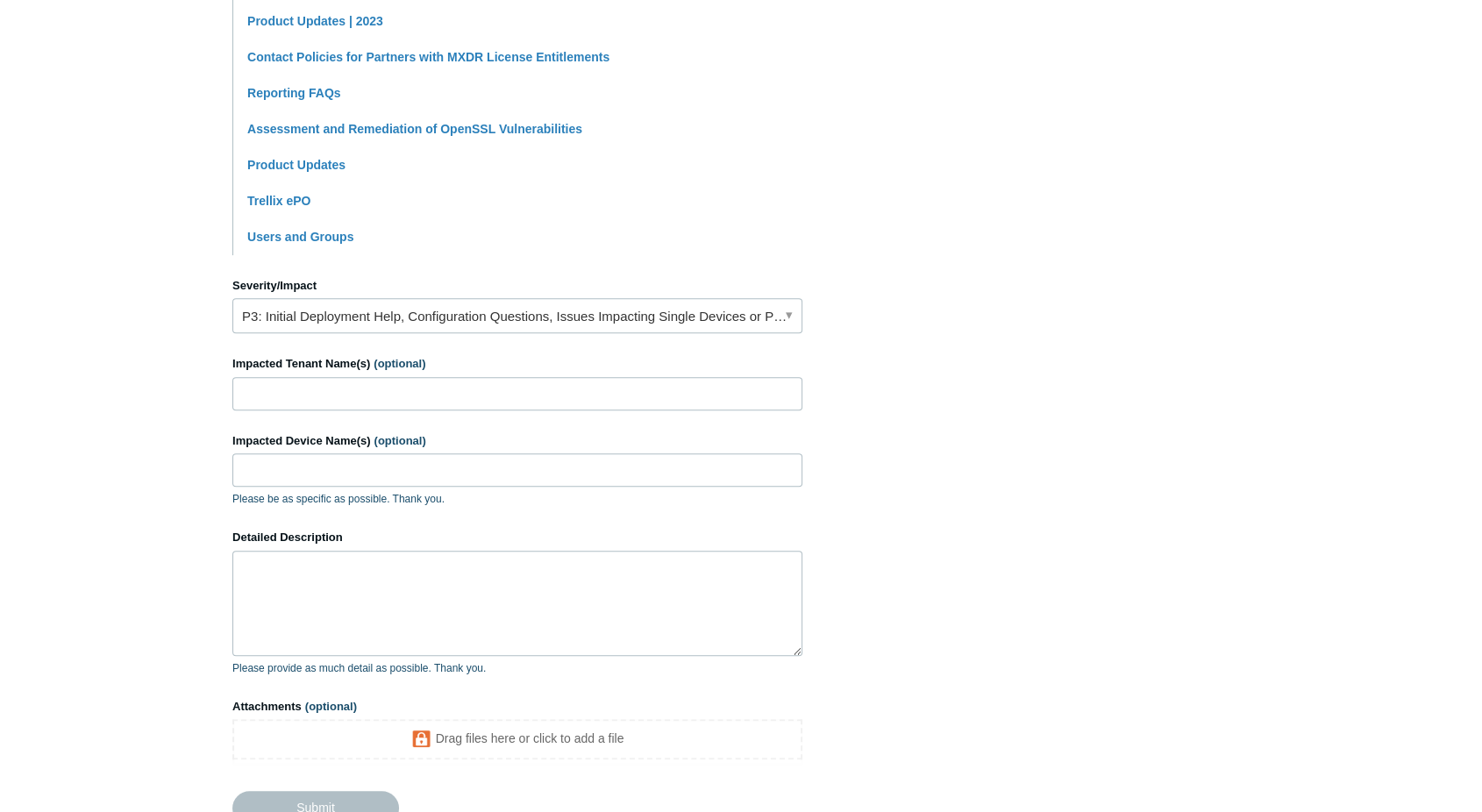
type input ""Your Daily Todyl Summary" email questions"
click at [365, 588] on textarea "Detailed Description" at bounding box center [517, 603] width 570 height 105
type textarea "I"
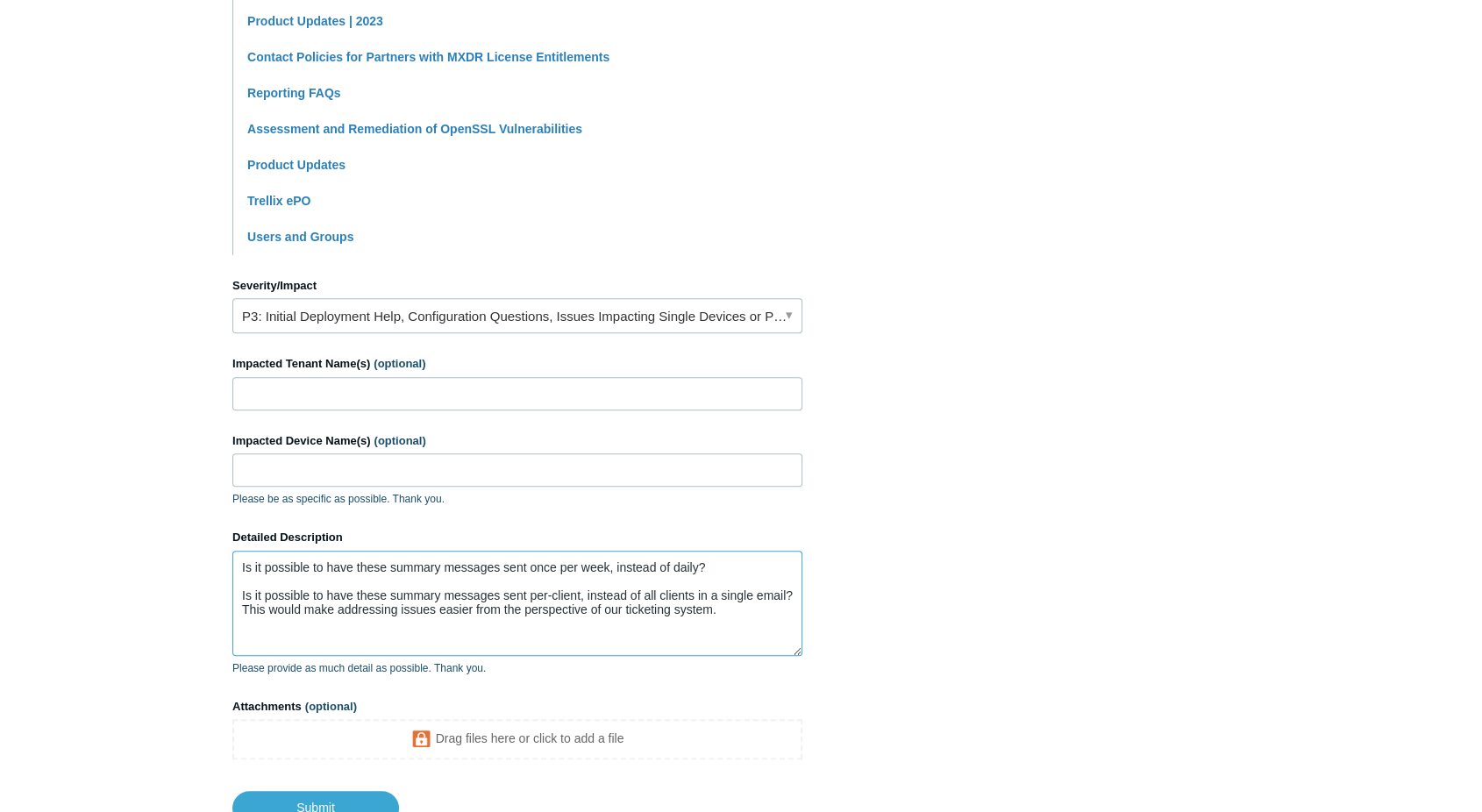
scroll to position [0, 0]
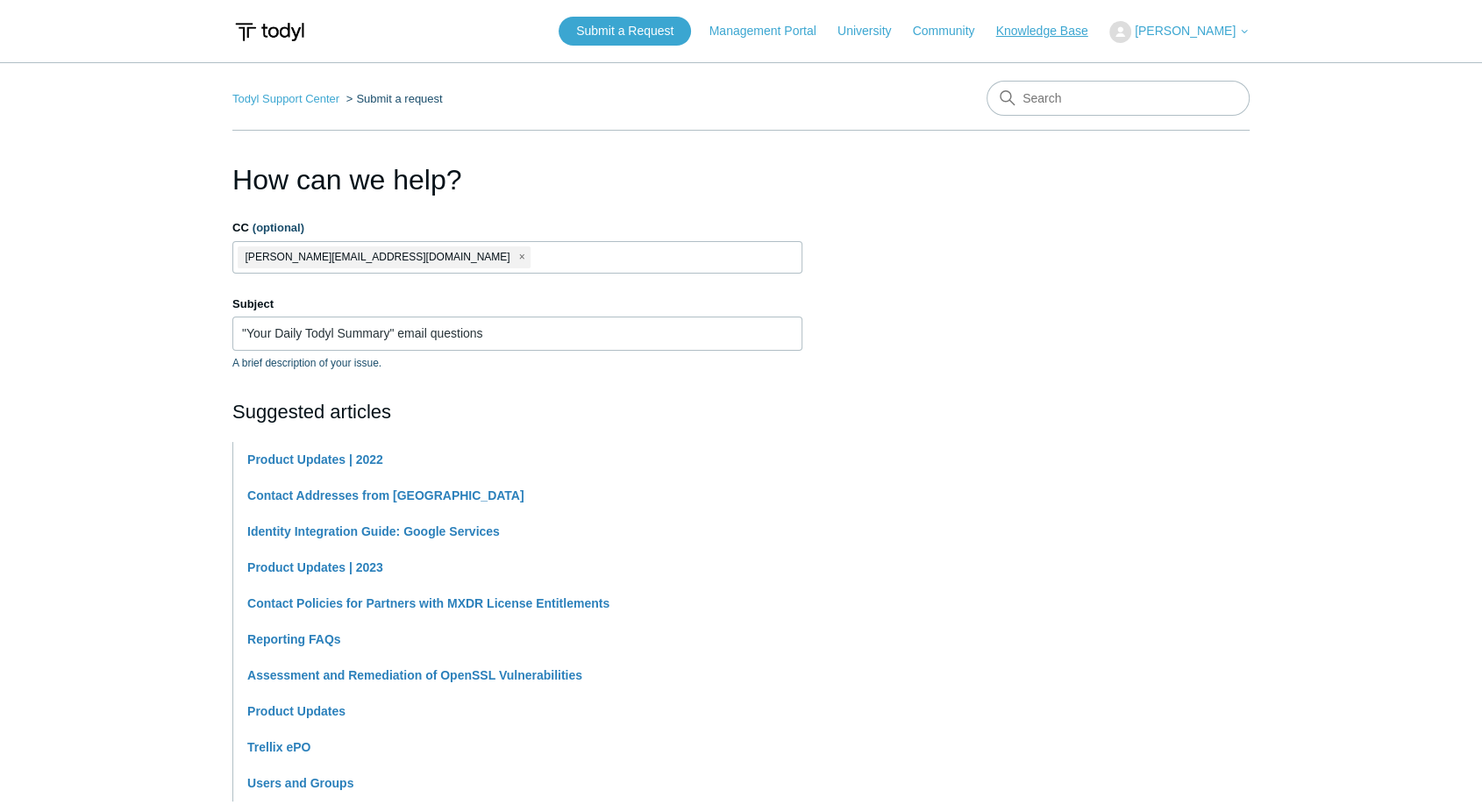
click at [1087, 37] on link "Knowledge Base" at bounding box center [1050, 31] width 110 height 18
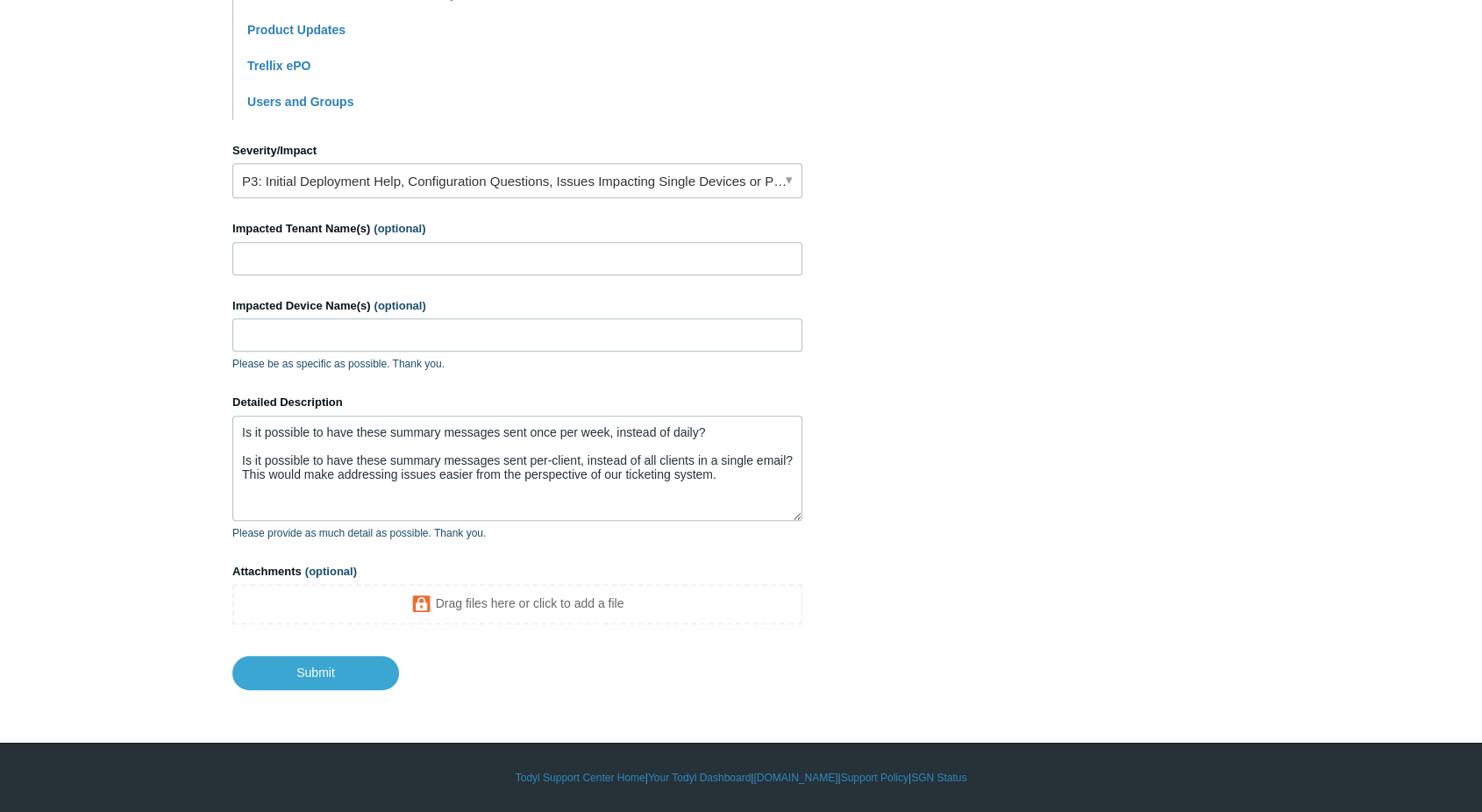
scroll to position [678, 0]
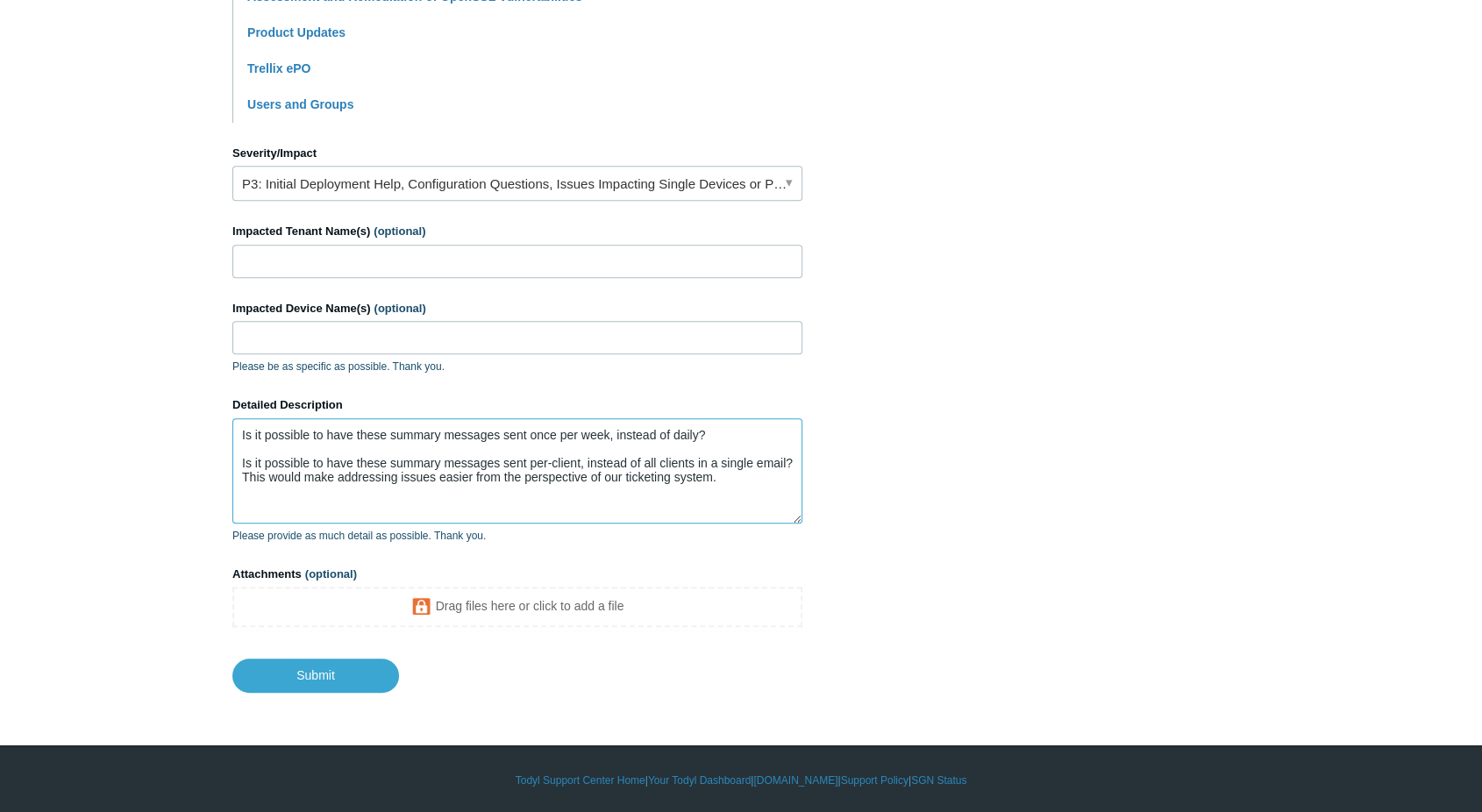
click at [442, 519] on textarea "Is it possible to have these summary messages sent once per week, instead of da…" at bounding box center [517, 470] width 570 height 105
paste textarea "Endpoint Security is degraded on this device."
paste textarea "Endpoint Security has failed to install on this device."
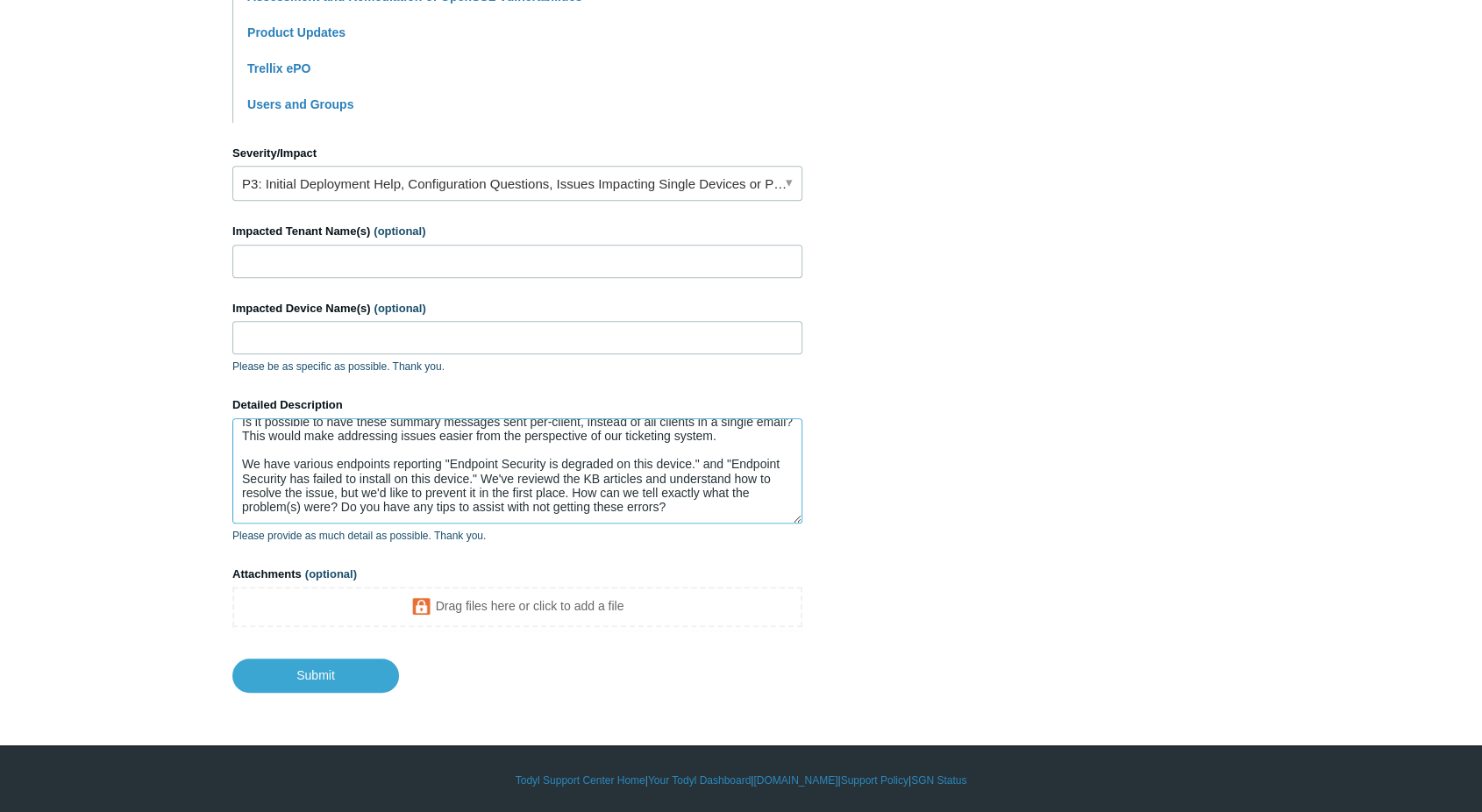
scroll to position [60, 0]
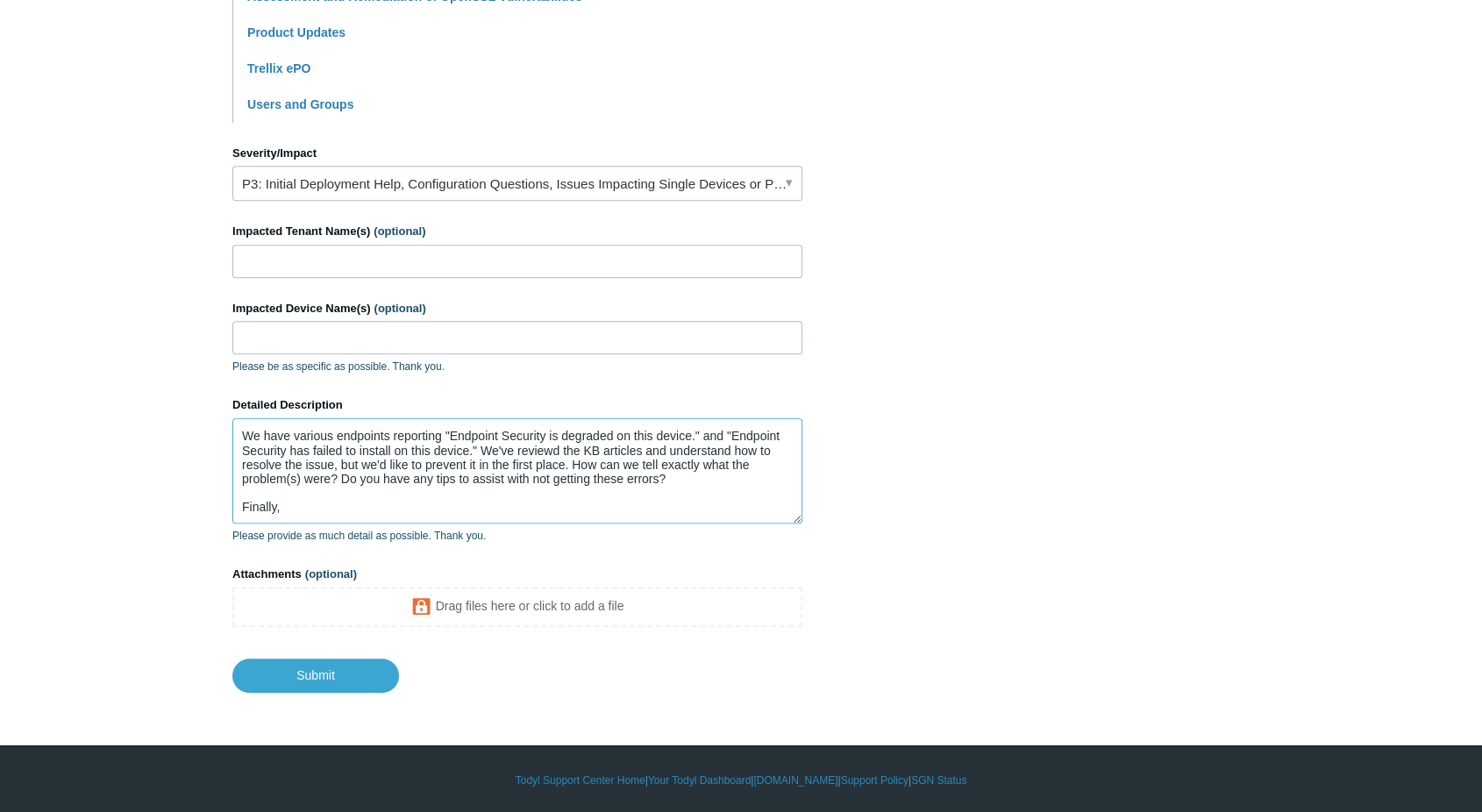
paste textarea "https://support.todyl.com/hc/en-us/articles/28485733513235-SOAR-Office-365-Inte…"
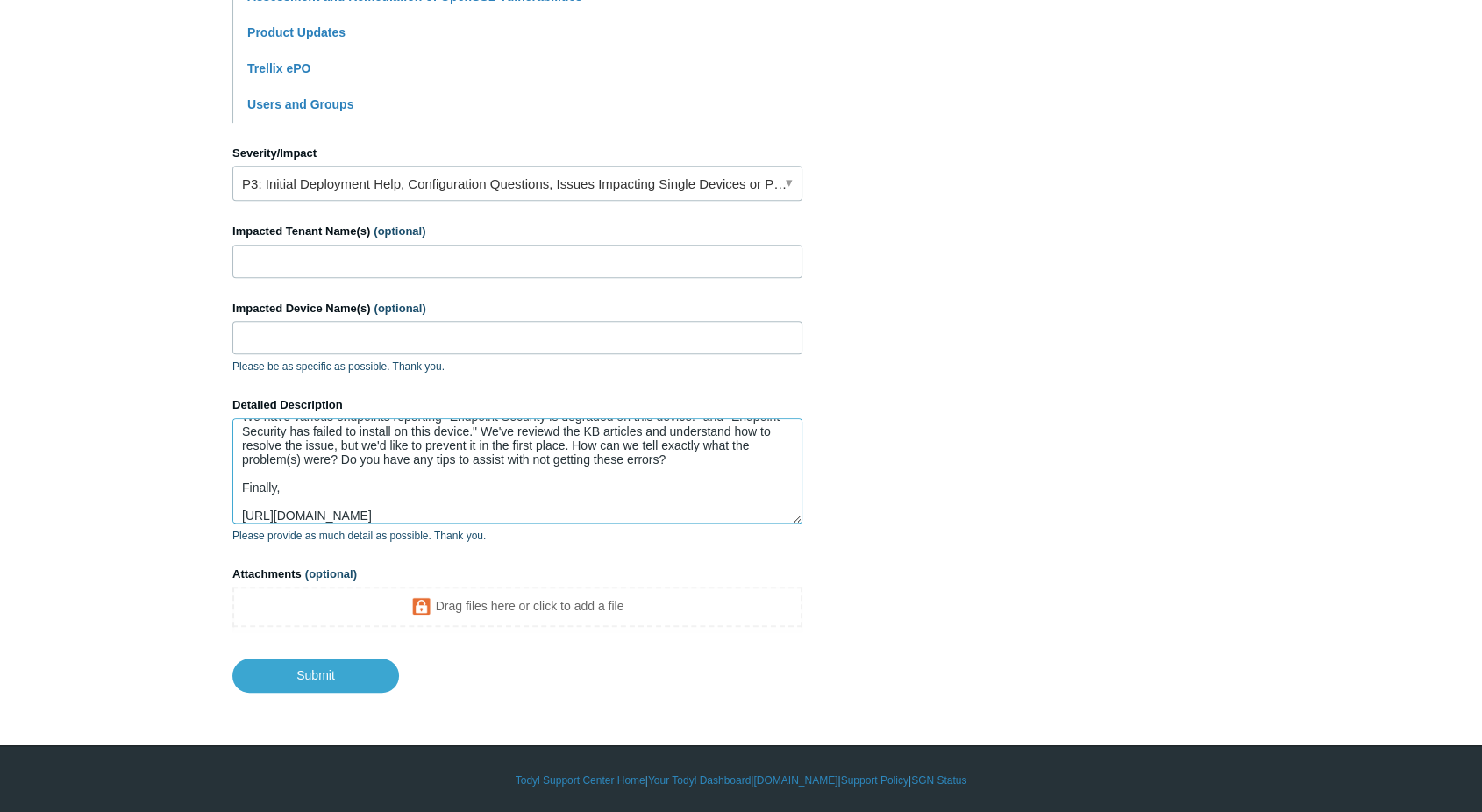
scroll to position [103, 0]
click at [353, 472] on textarea "Is it possible to have these summary messages sent once per week, instead of da…" at bounding box center [517, 470] width 570 height 105
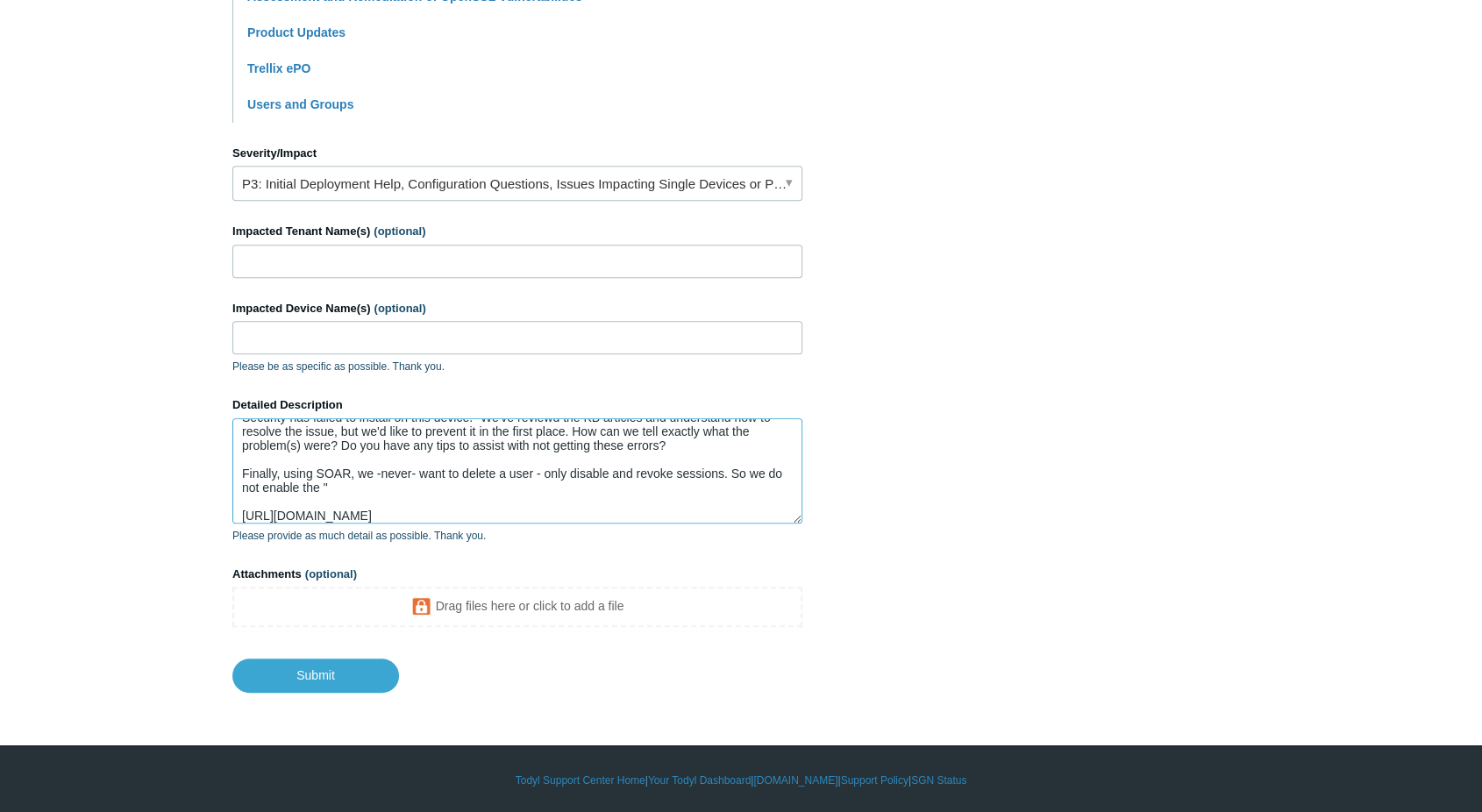
paste textarea "User.ReadWrite.All."
paste textarea "Office 365 Cloud-to-Cloud Missing Permissions How to Resolve"
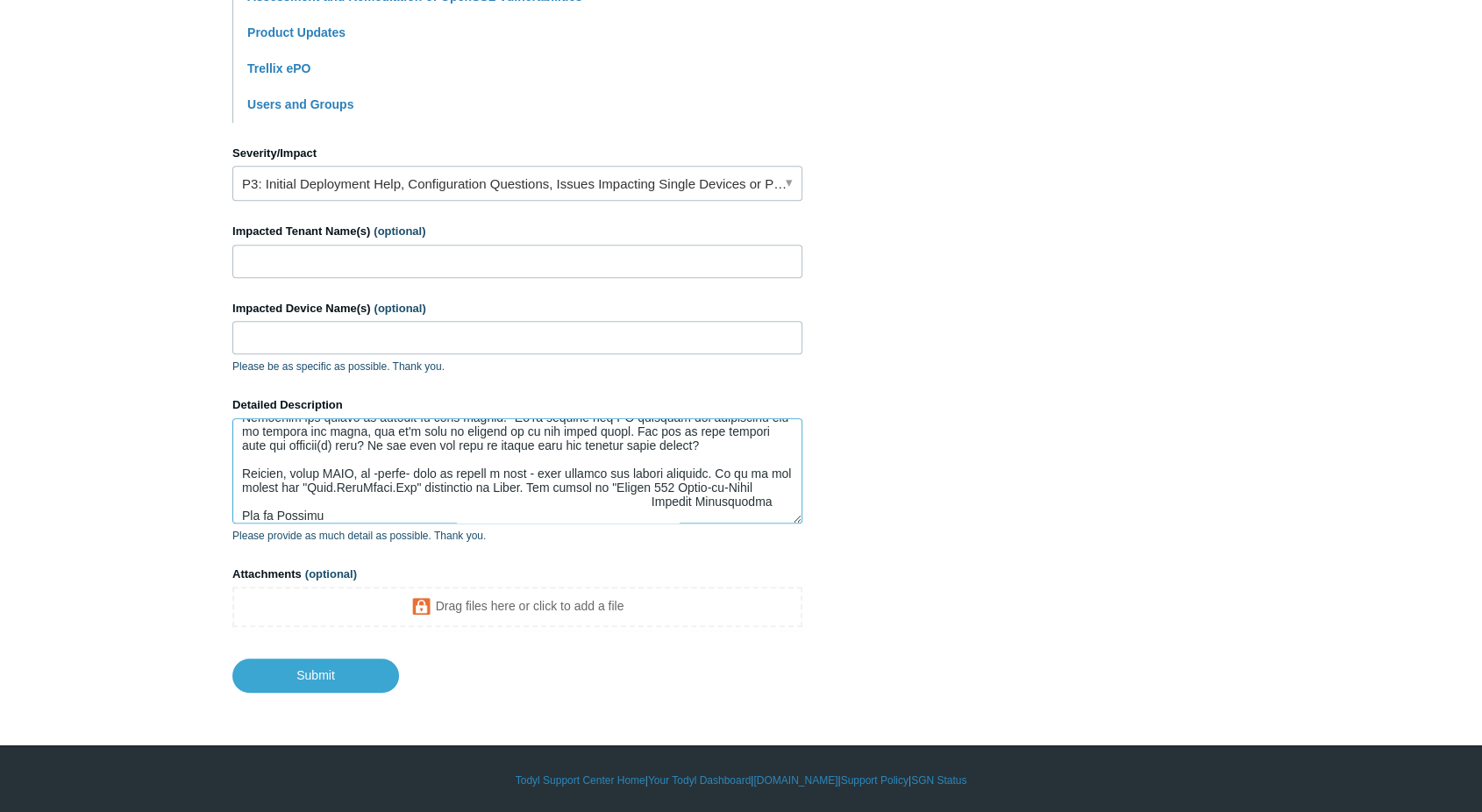
scroll to position [116, 0]
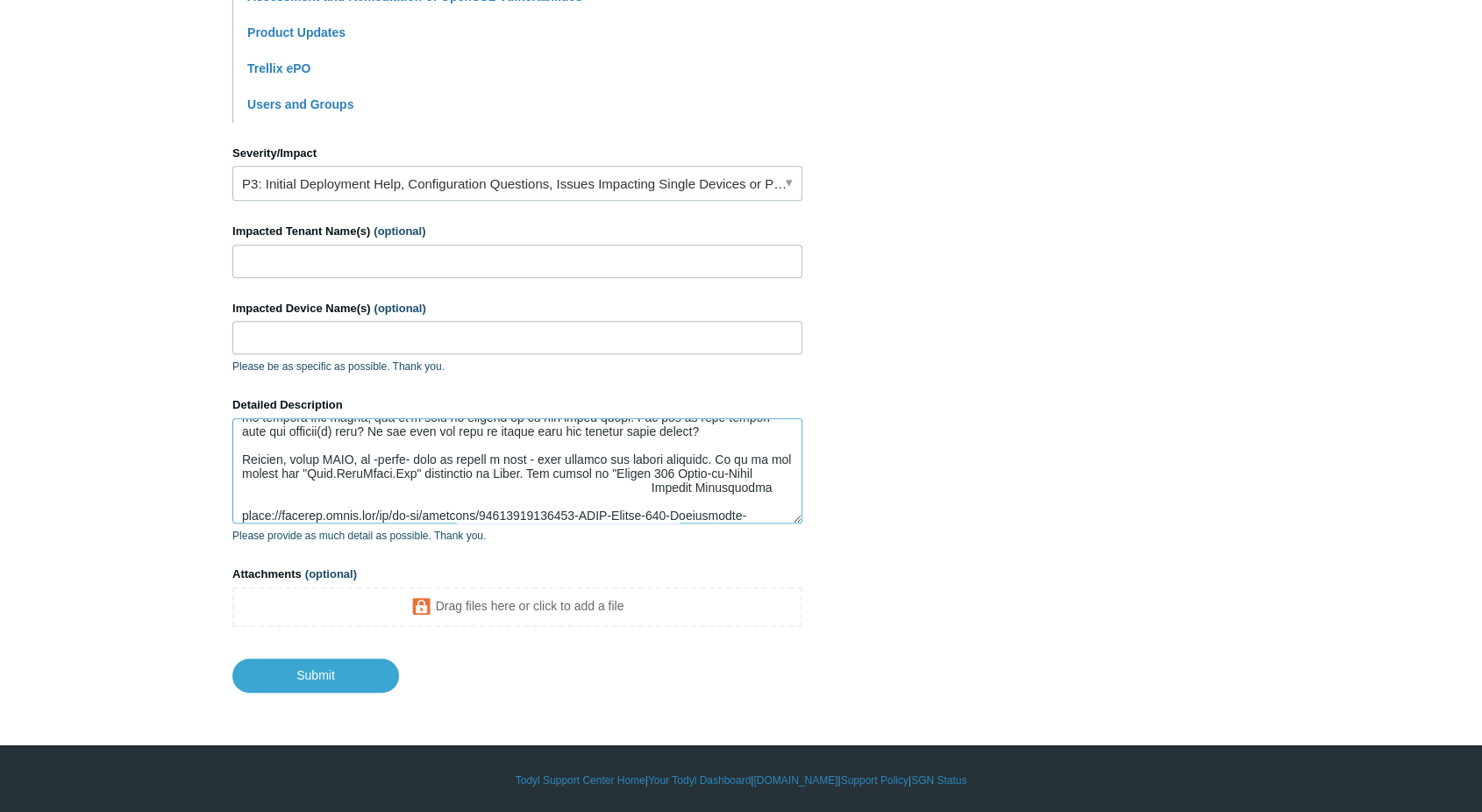
drag, startPoint x: 649, startPoint y: 502, endPoint x: 301, endPoint y: 493, distance: 348.1
click at [301, 493] on textarea "Detailed Description" at bounding box center [517, 470] width 570 height 105
click at [394, 489] on textarea "Is it possible to have these summary messages sent once per week, instead of da…" at bounding box center [517, 470] width 570 height 105
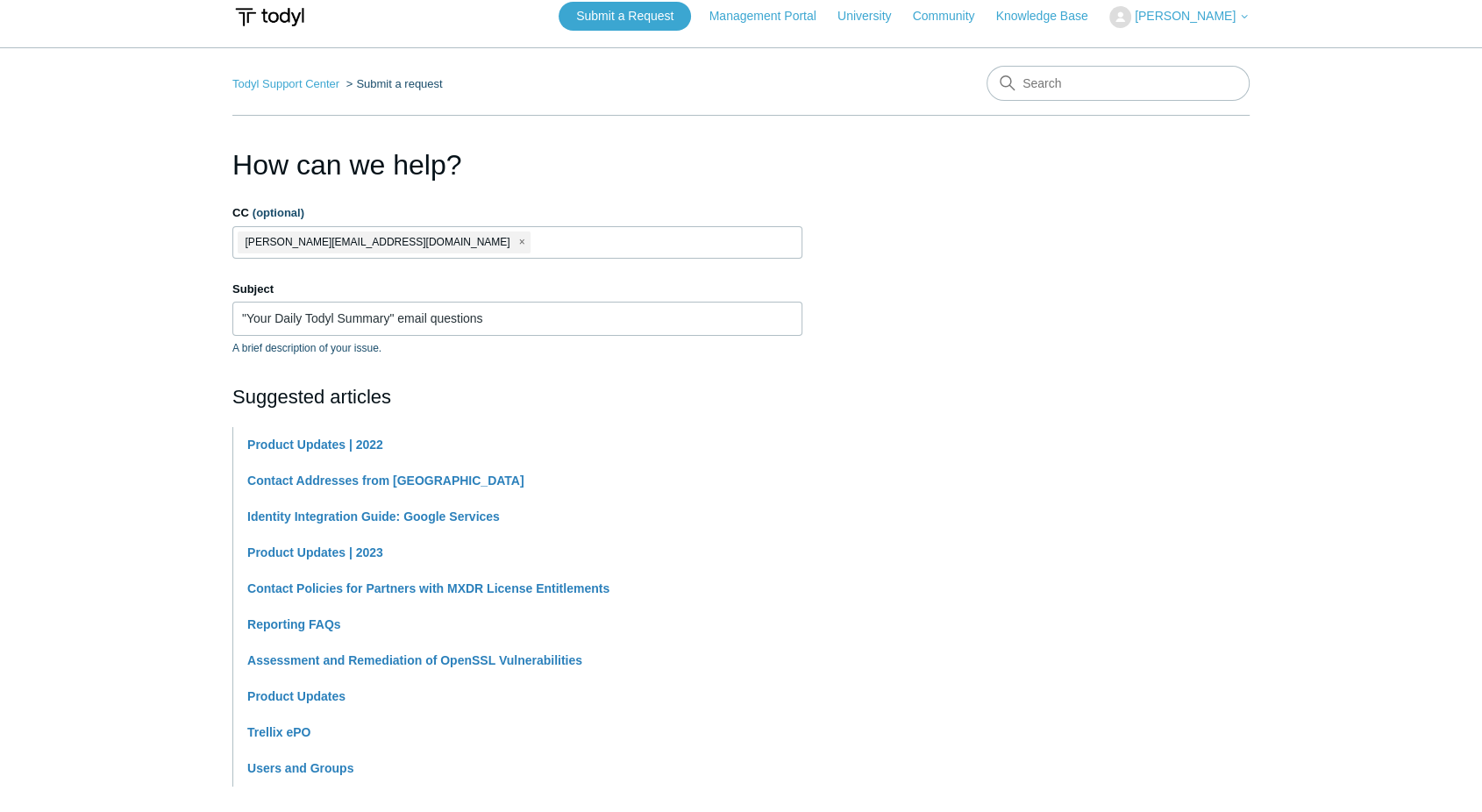
scroll to position [681, 0]
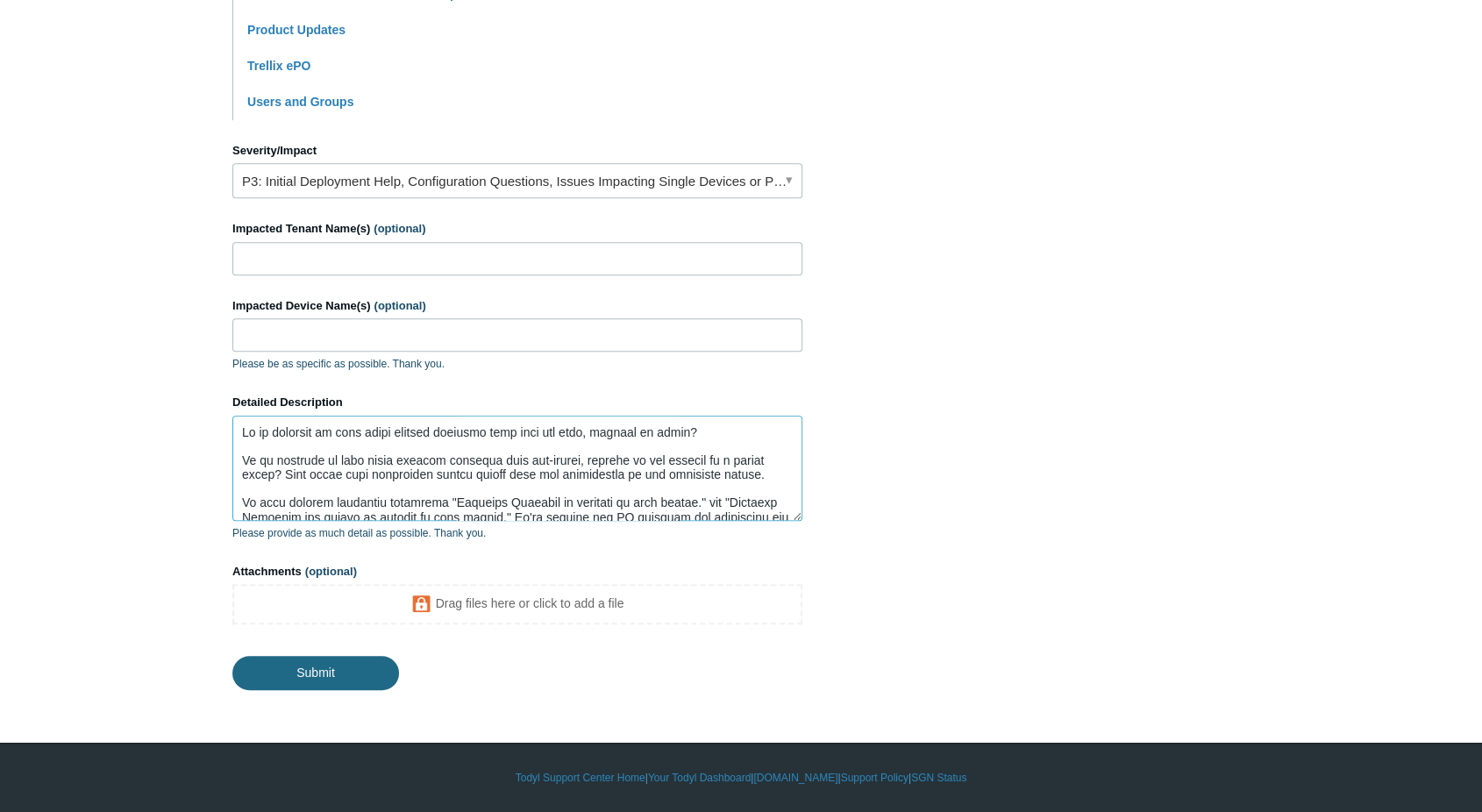
type textarea "Is it possible to have these summary messages sent once per week, instead of da…"
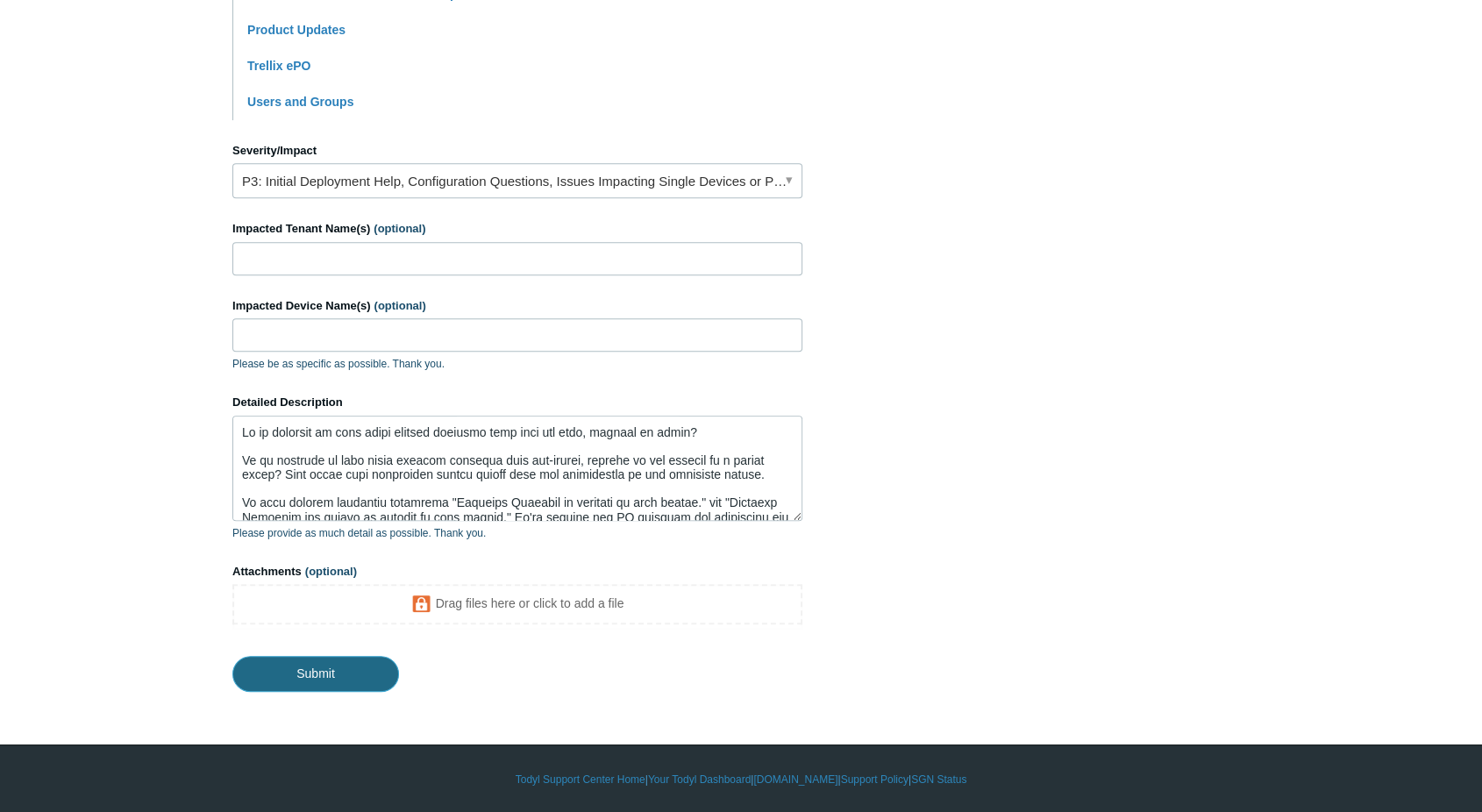
click at [283, 684] on input "Submit" at bounding box center [315, 673] width 166 height 35
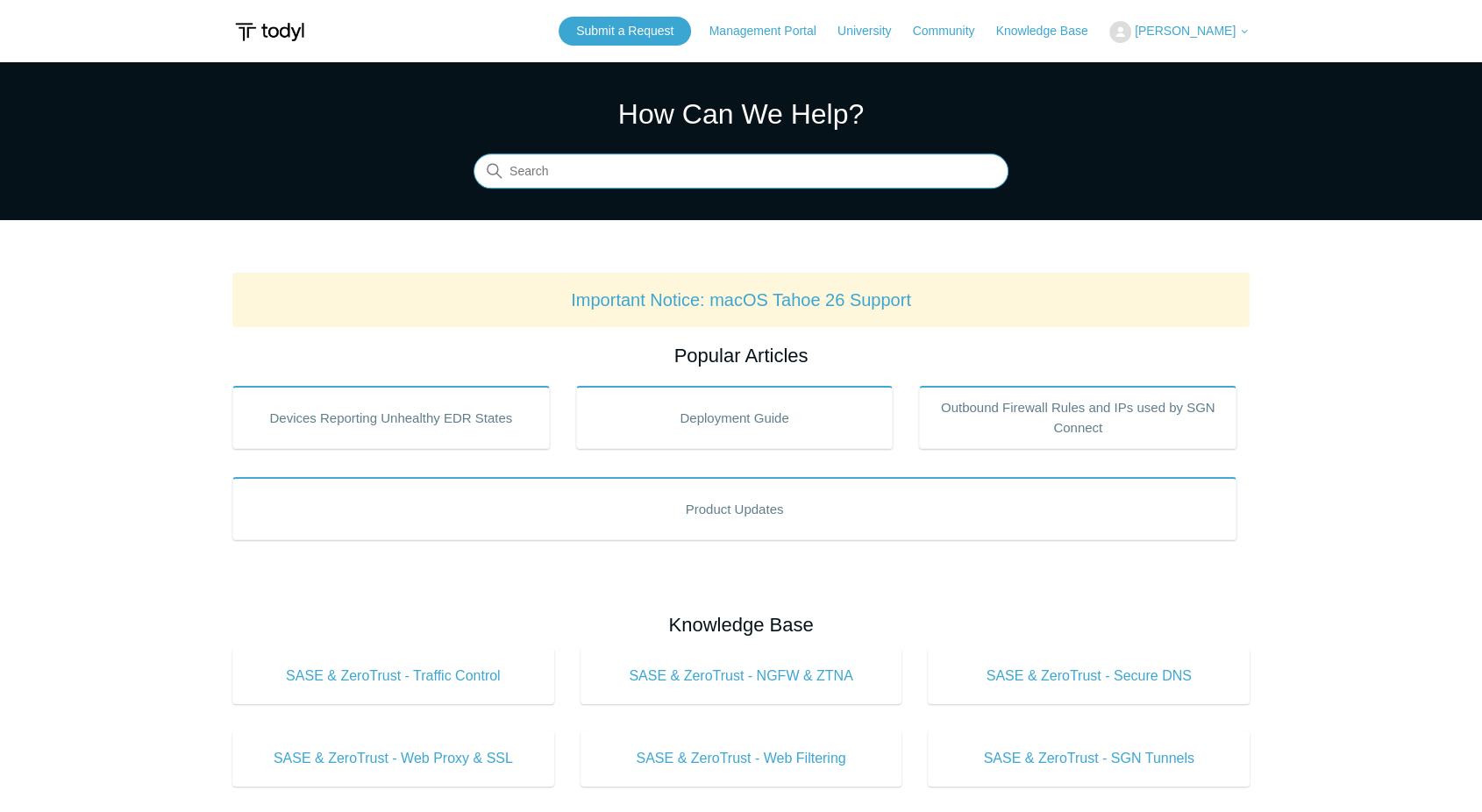
click at [650, 178] on input "Search" at bounding box center [741, 172] width 534 height 35
paste input "Your Daily Todyl Summary"
drag, startPoint x: 683, startPoint y: 178, endPoint x: 460, endPoint y: 131, distance: 227.9
click at [460, 131] on section "How Can We Help? Search There are no matching results in this help center. Sele…" at bounding box center [741, 141] width 1482 height 158
paste input "Endpoint Security is degraded on this device."
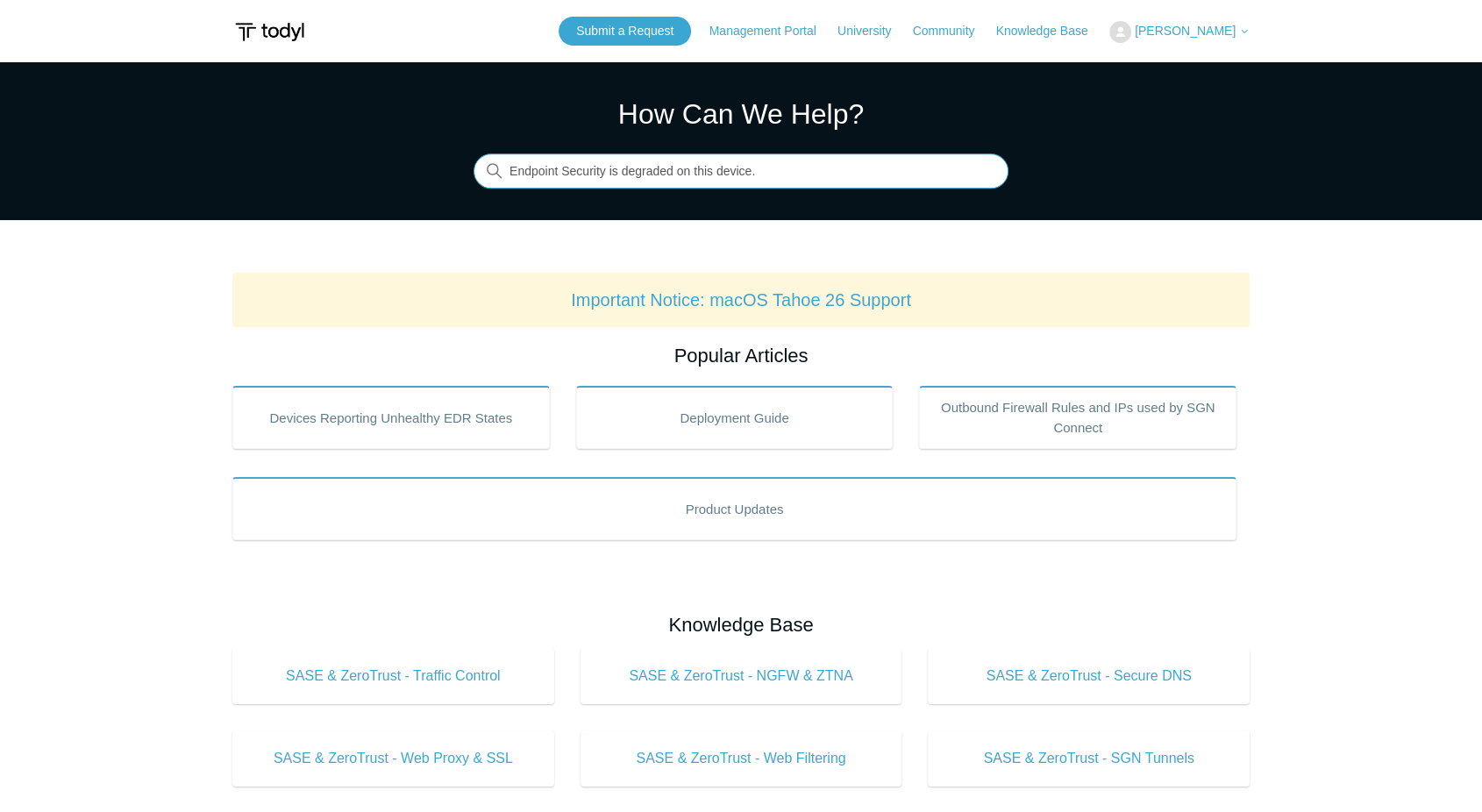
type input "Endpoint Security is degraded on this device."
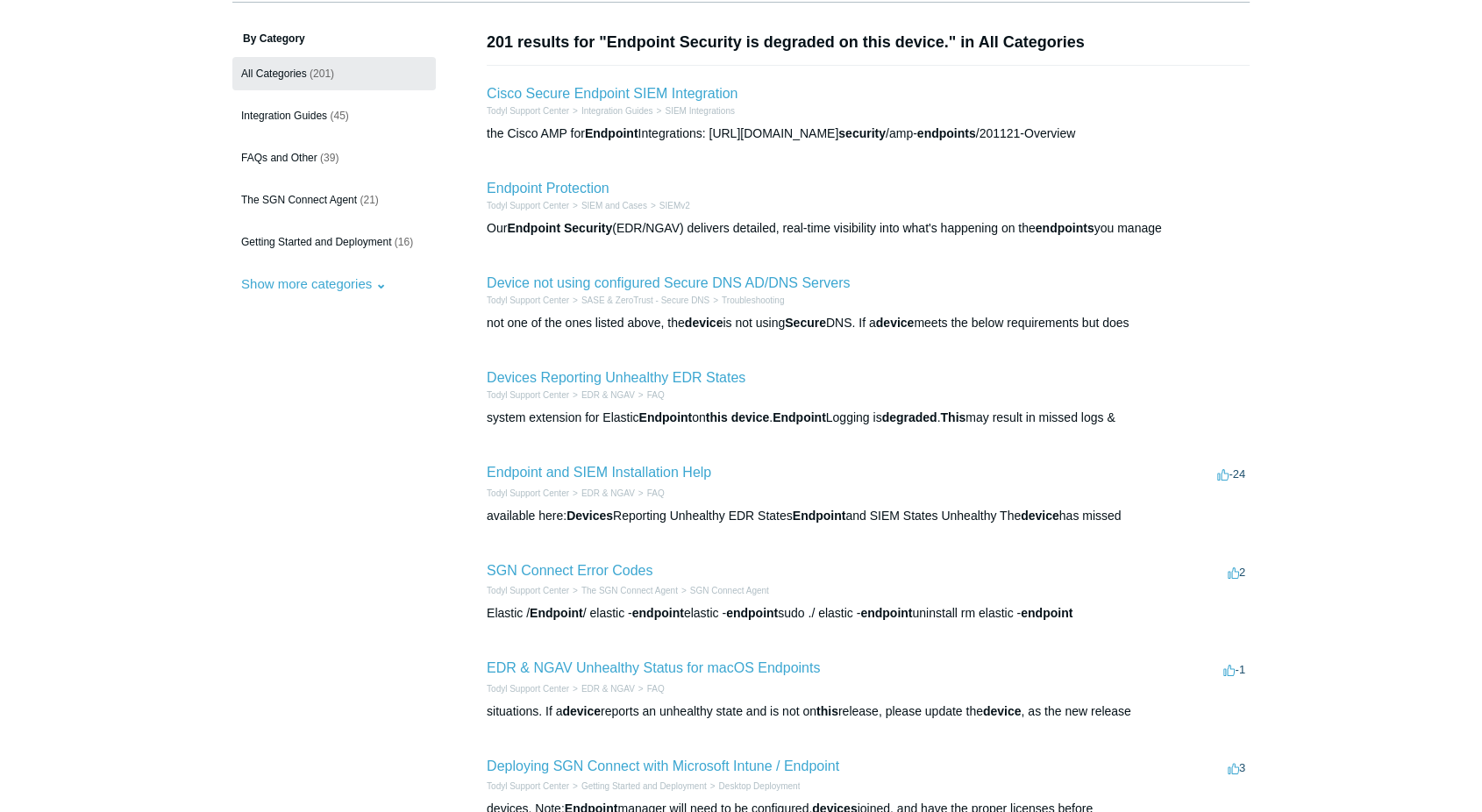
scroll to position [143, 0]
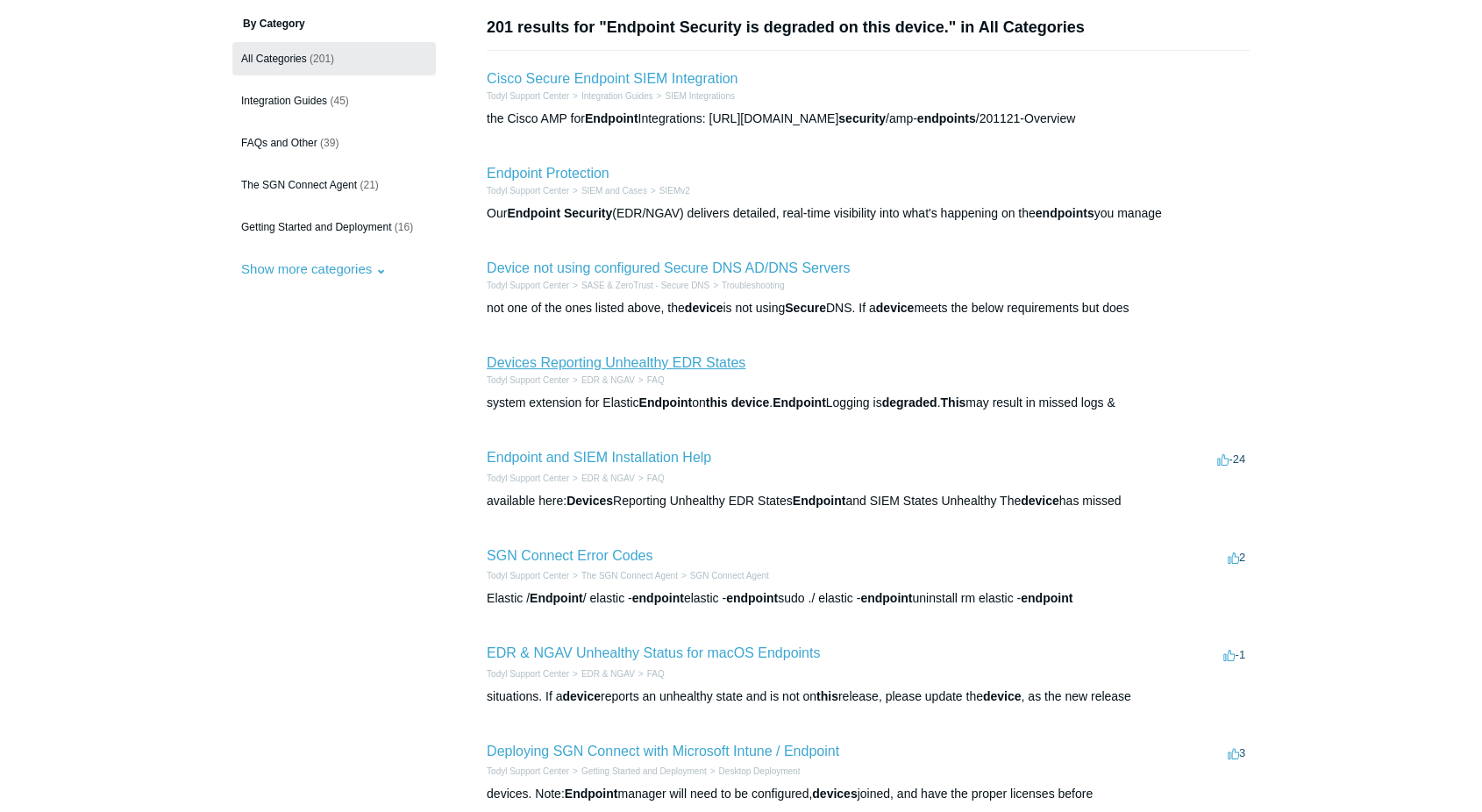
click at [687, 362] on link "Devices Reporting Unhealthy EDR States" at bounding box center [615, 362] width 259 height 15
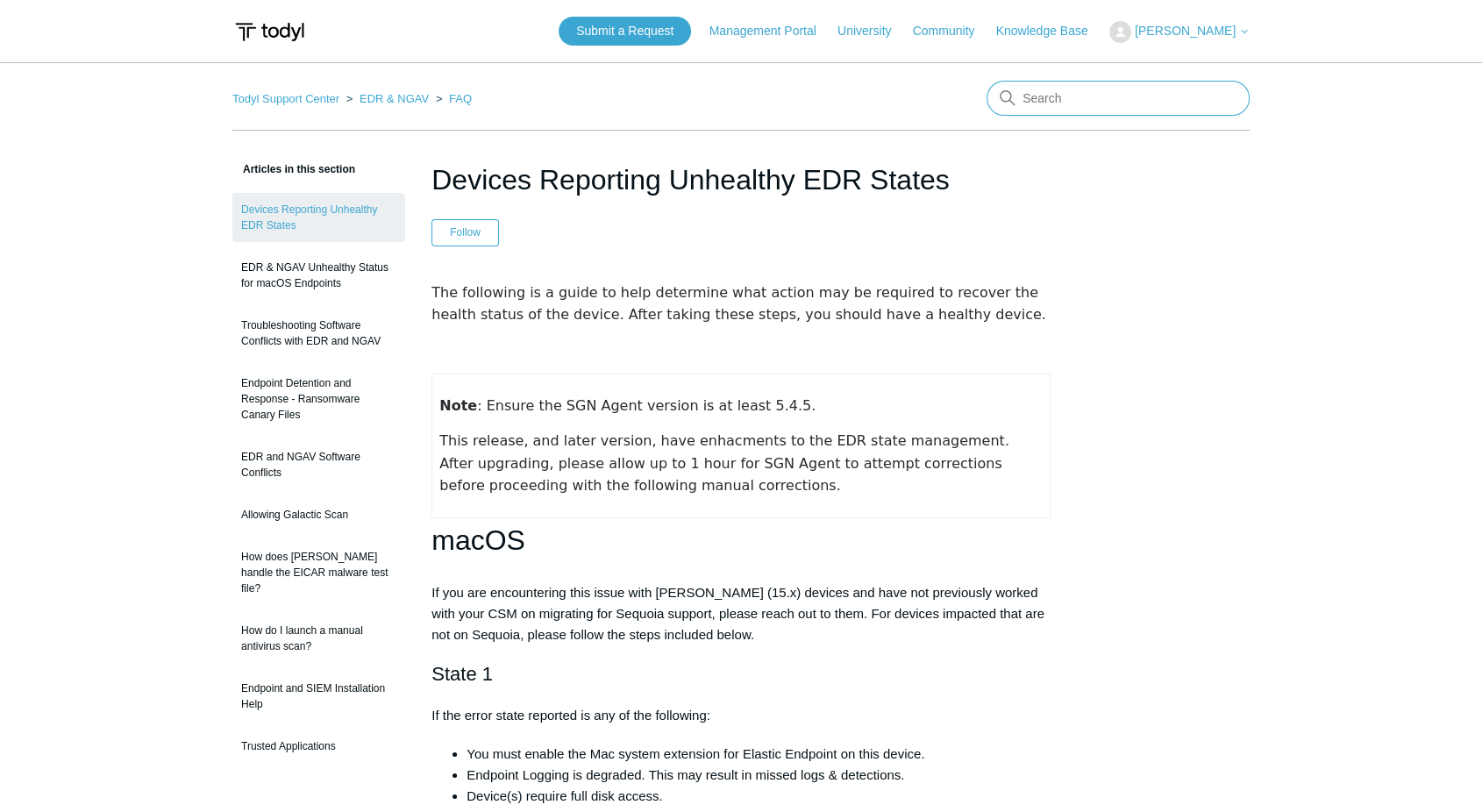
click at [1075, 96] on input "Search" at bounding box center [1118, 98] width 263 height 35
type input "soar azure delete"
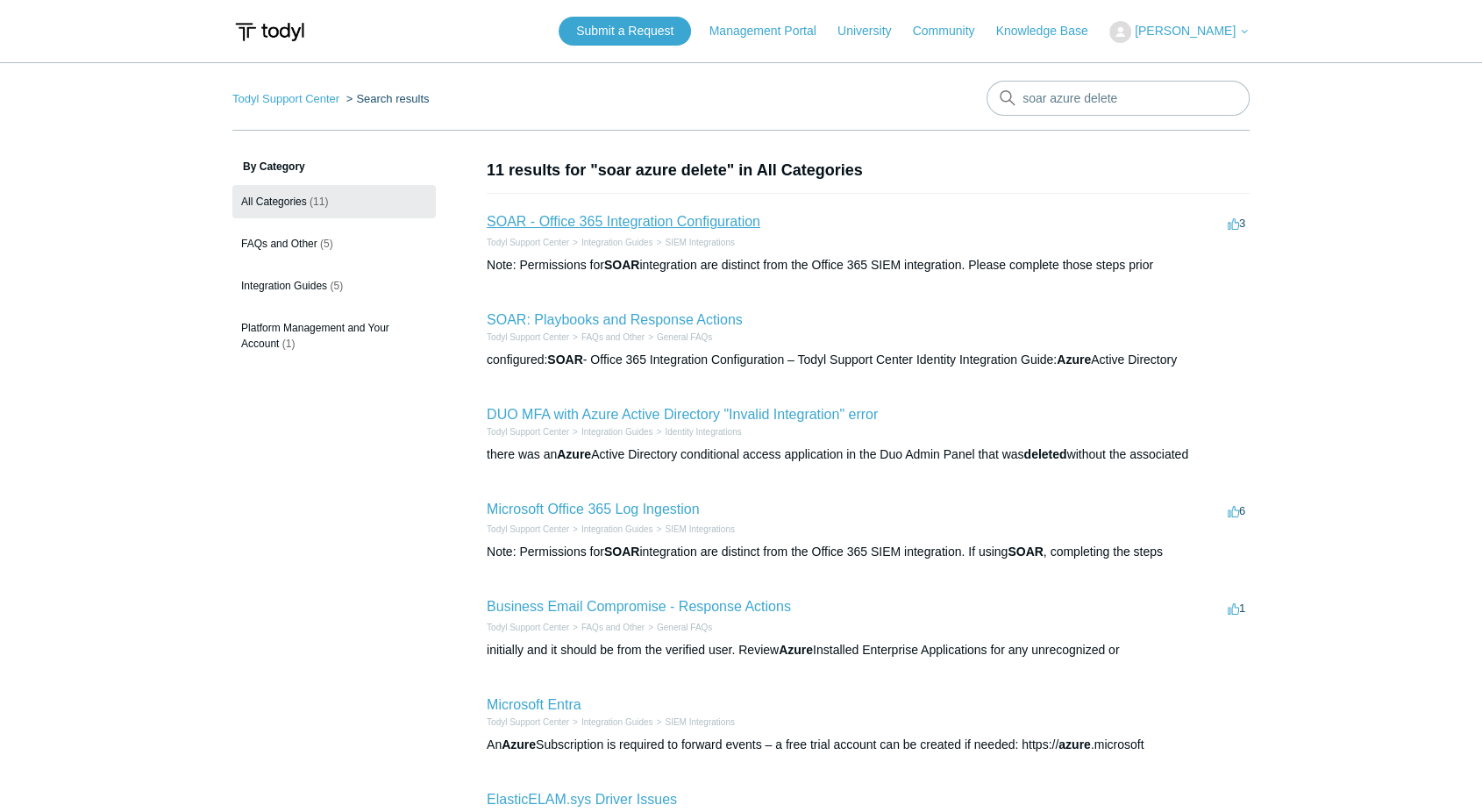
click at [670, 226] on link "SOAR - Office 365 Integration Configuration" at bounding box center [623, 222] width 274 height 15
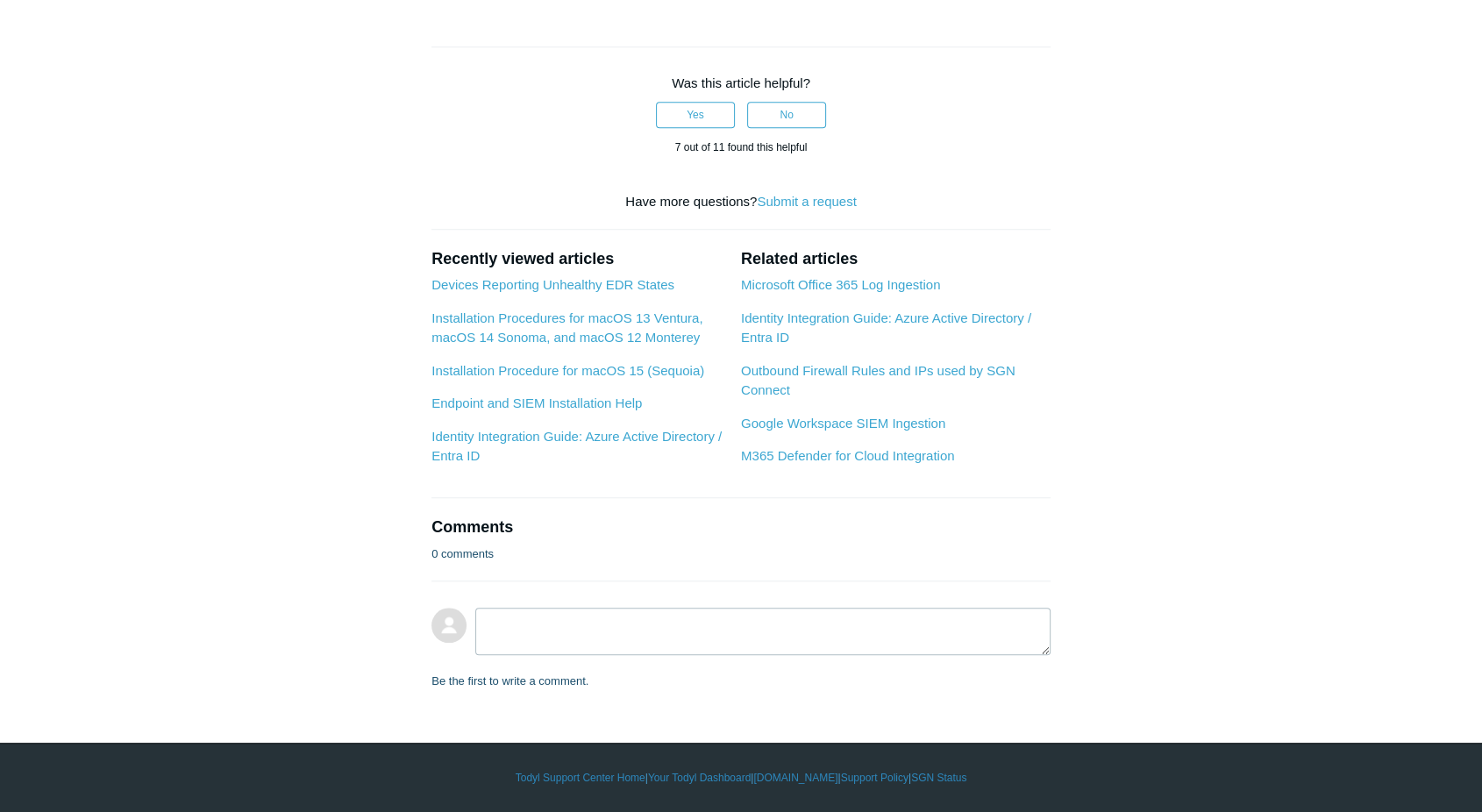
scroll to position [1437, 0]
drag, startPoint x: 863, startPoint y: 209, endPoint x: 765, endPoint y: 219, distance: 98.5
drag, startPoint x: 854, startPoint y: 205, endPoint x: 729, endPoint y: 212, distance: 125.2
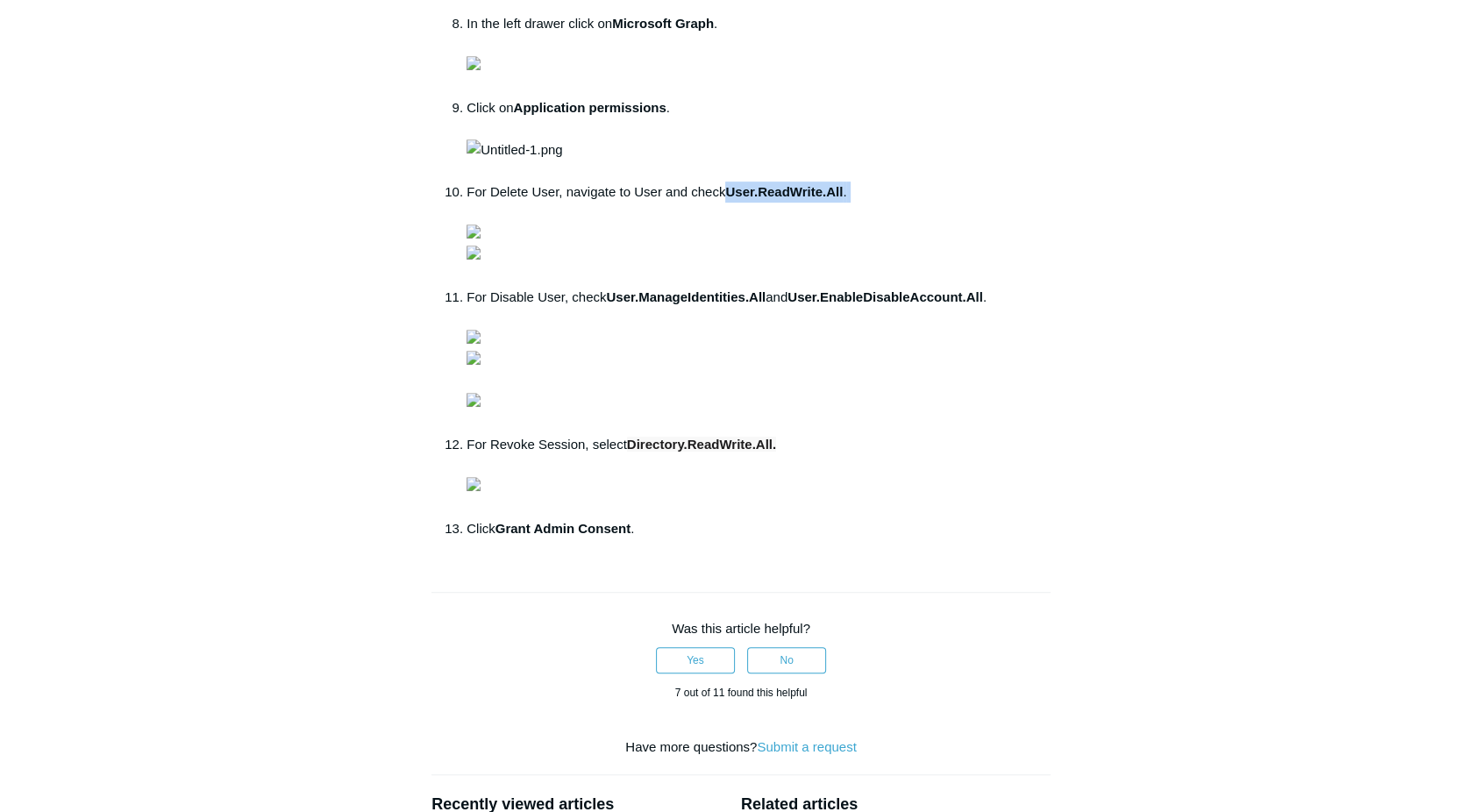
scroll to position [0, 0]
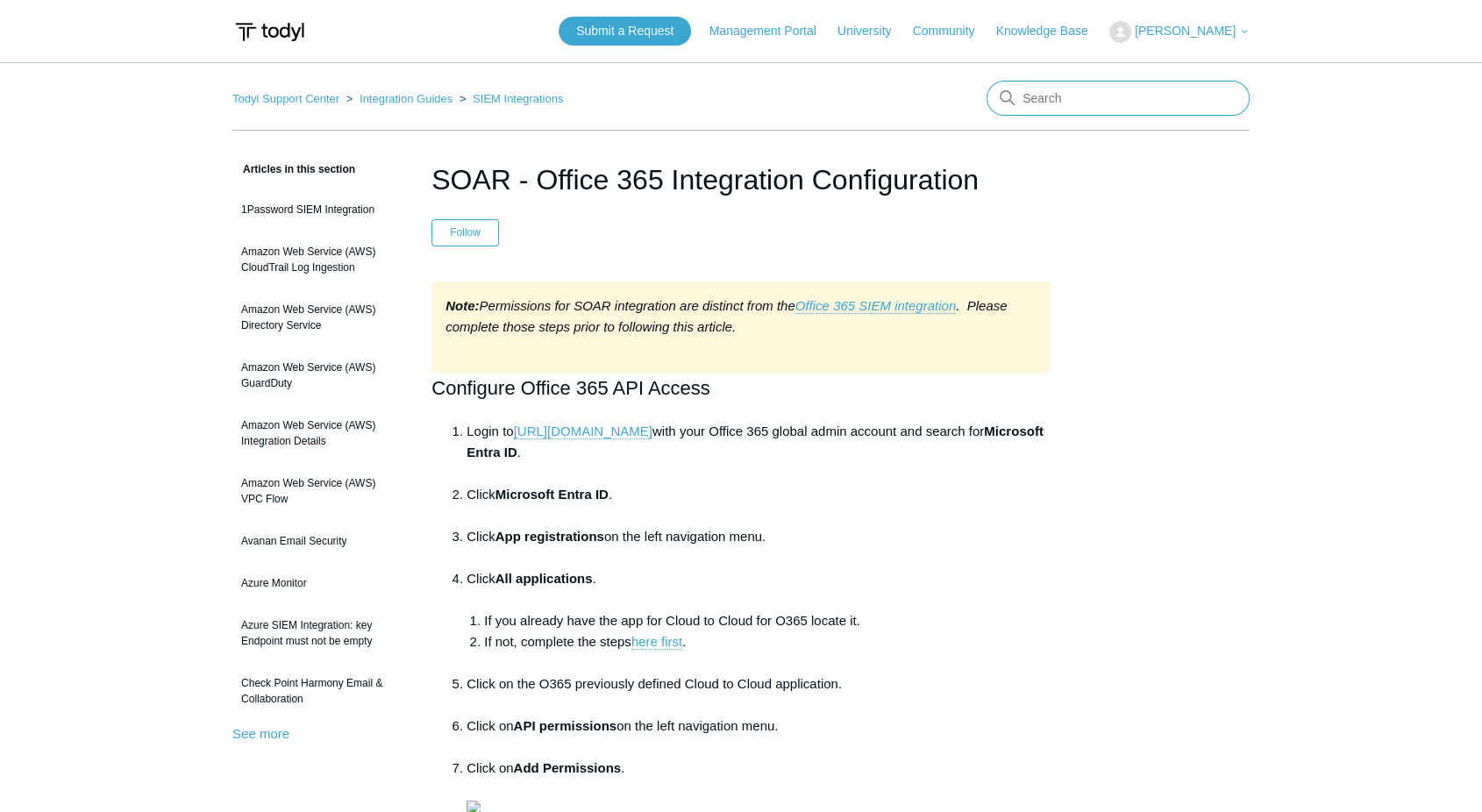
click at [1079, 93] on input "Search" at bounding box center [1118, 98] width 263 height 35
type input "full disk access"
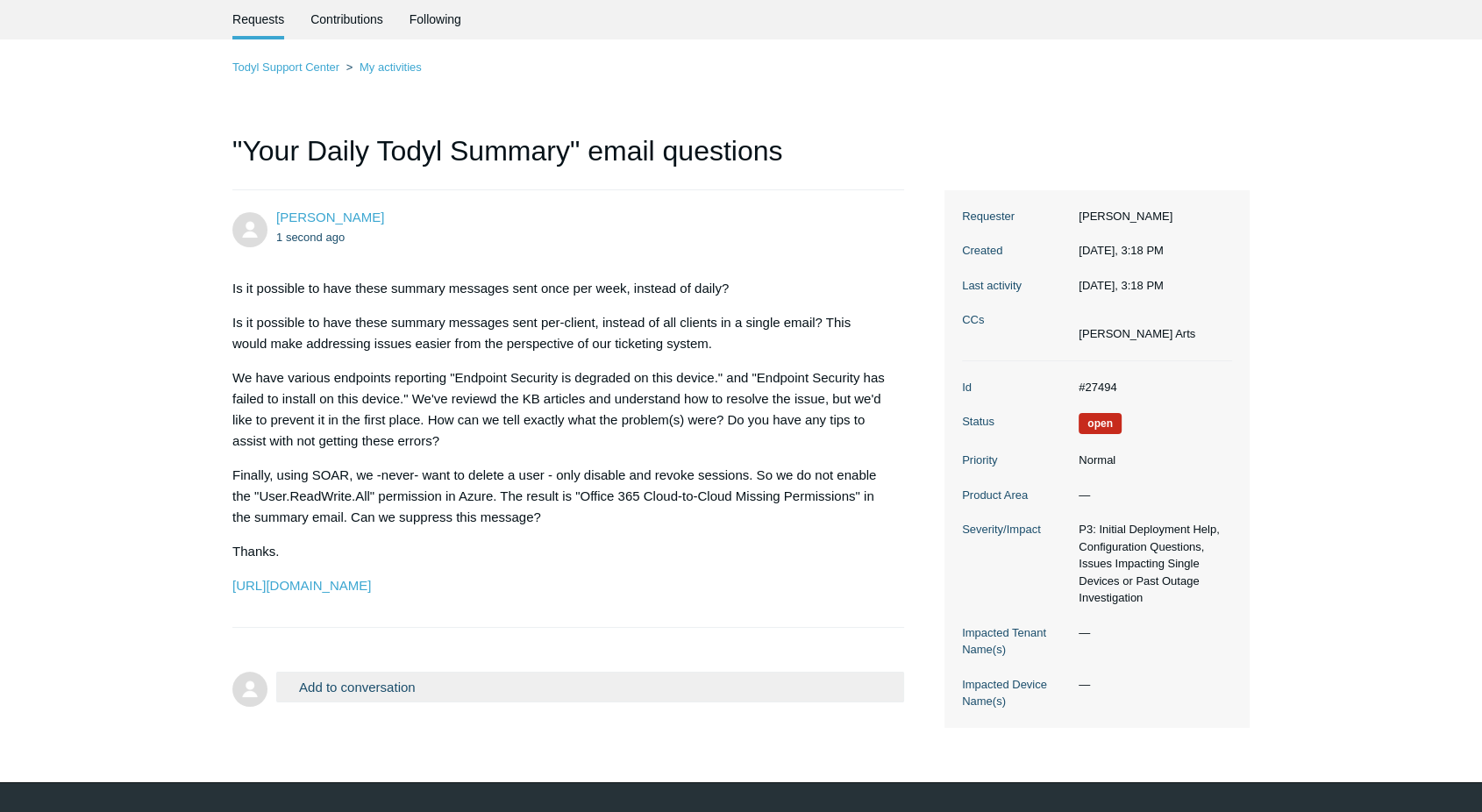
scroll to position [103, 0]
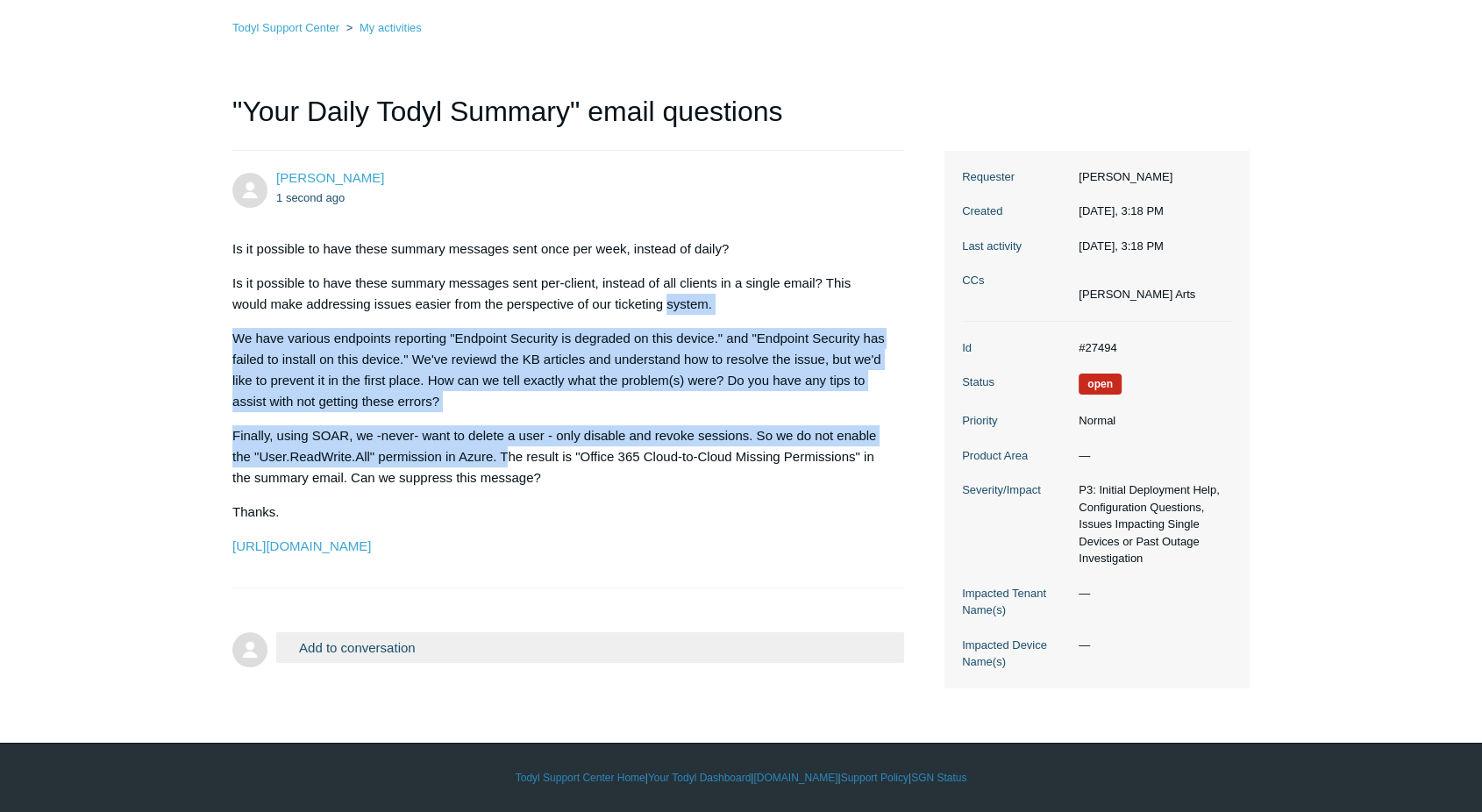
drag, startPoint x: 506, startPoint y: 447, endPoint x: 685, endPoint y: 272, distance: 250.3
click at [685, 272] on div "Is it possible to have these summary messages sent once per week, instead of da…" at bounding box center [559, 397] width 655 height 318
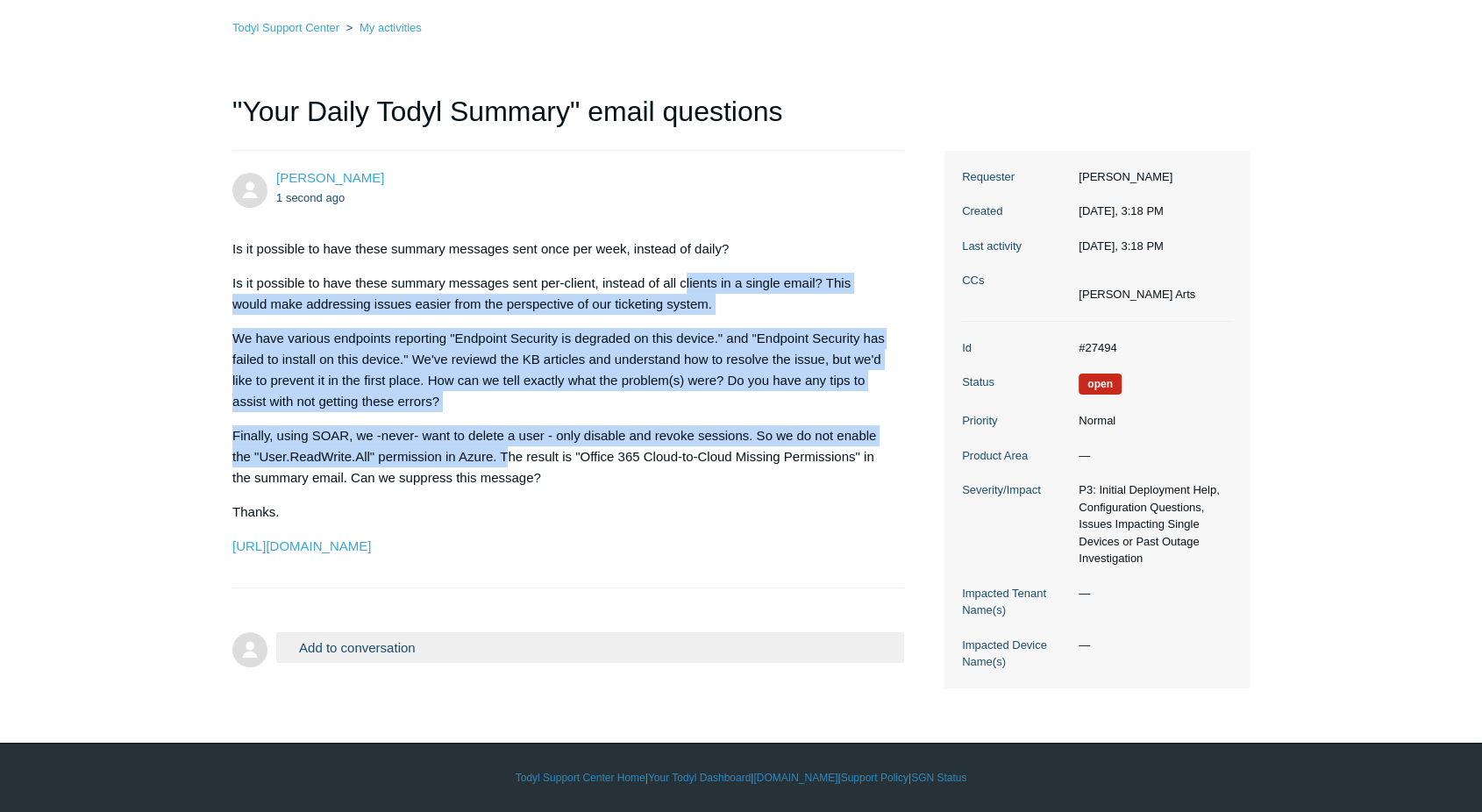
scroll to position [0, 0]
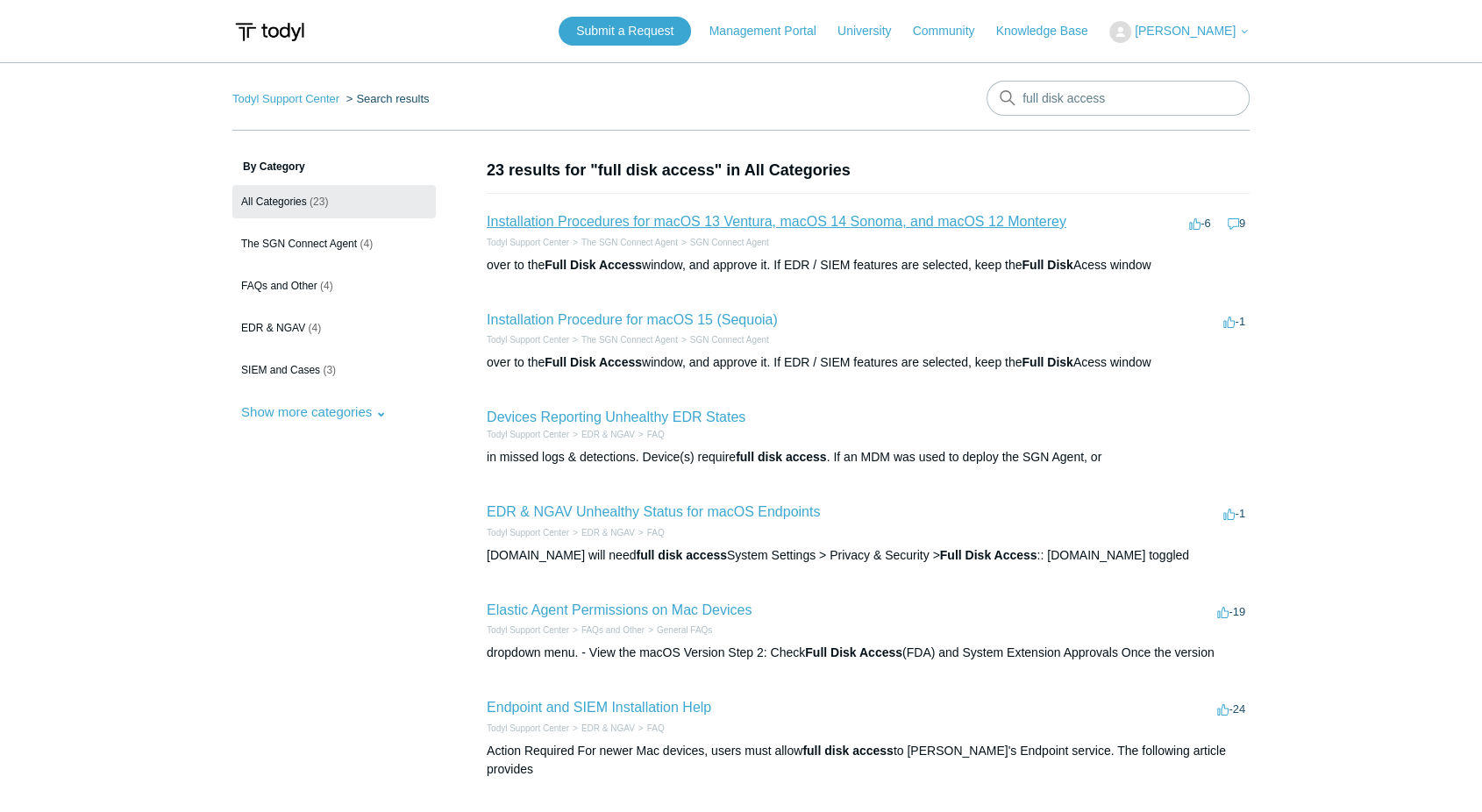
click at [725, 221] on link "Installation Procedures for macOS 13 Ventura, macOS 14 Sonoma, and macOS 12 Mon…" at bounding box center [776, 222] width 580 height 15
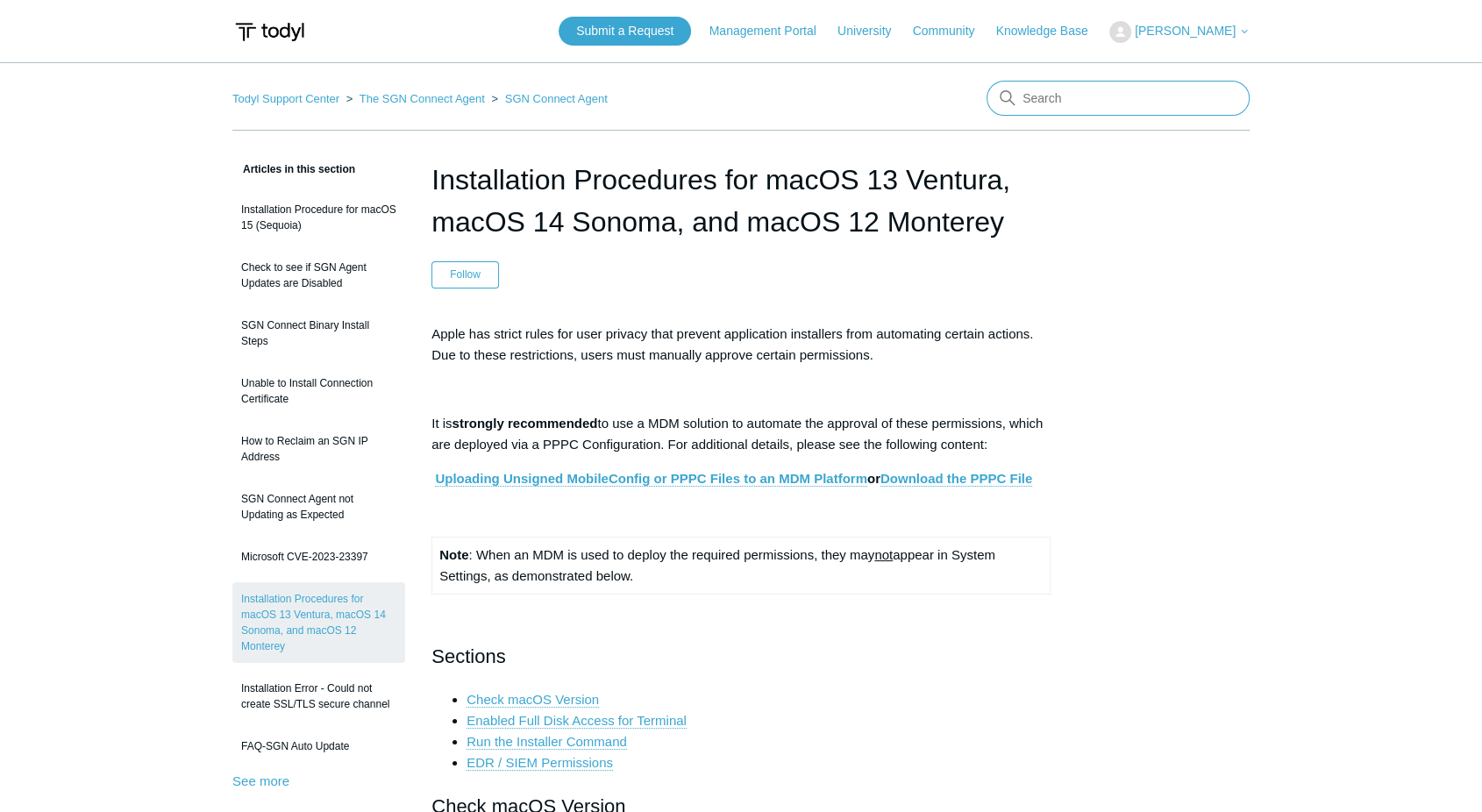
click at [1119, 104] on input "Search" at bounding box center [1118, 98] width 263 height 35
type input "unhealthy"
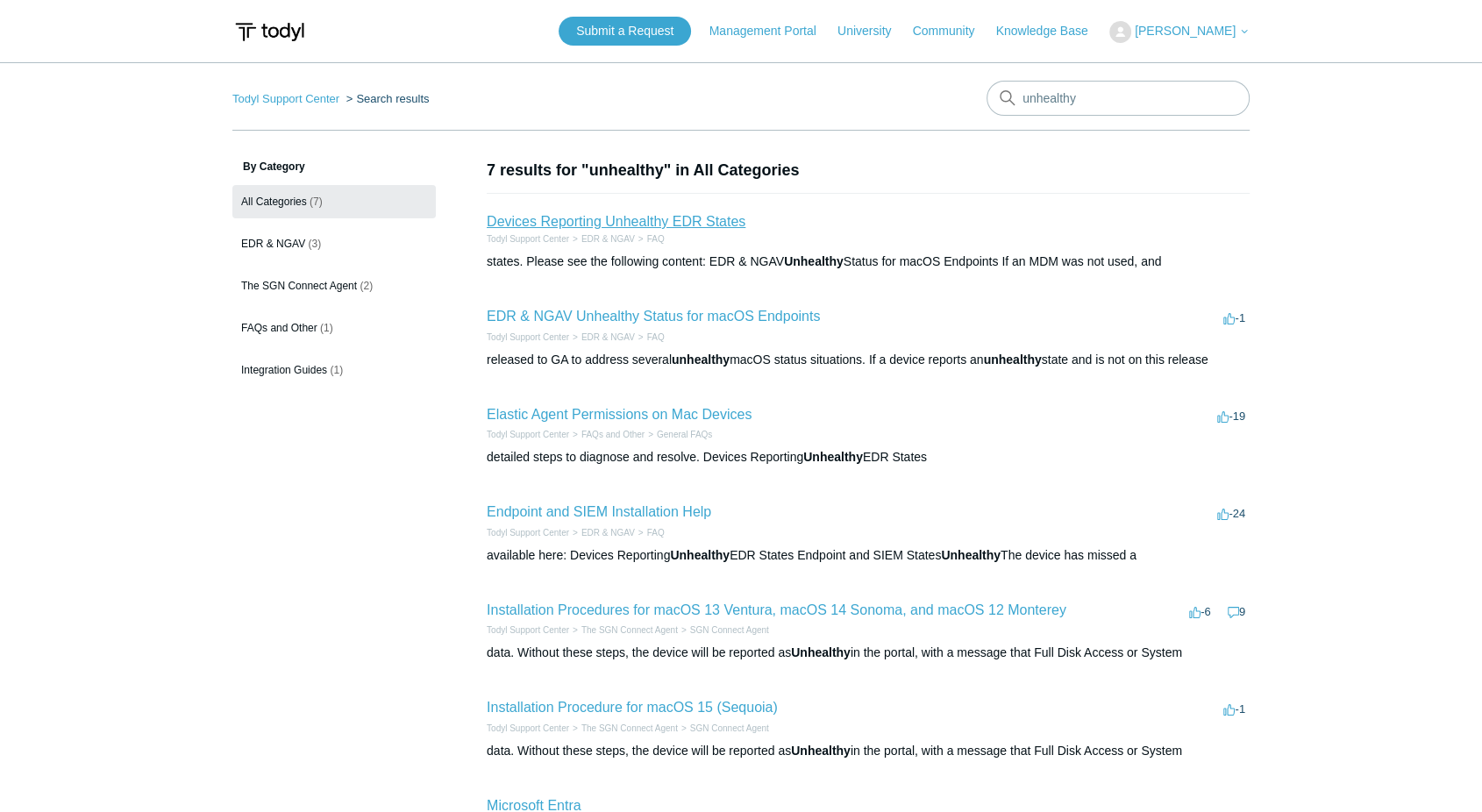
click at [705, 223] on link "Devices Reporting Unhealthy EDR States" at bounding box center [615, 222] width 259 height 15
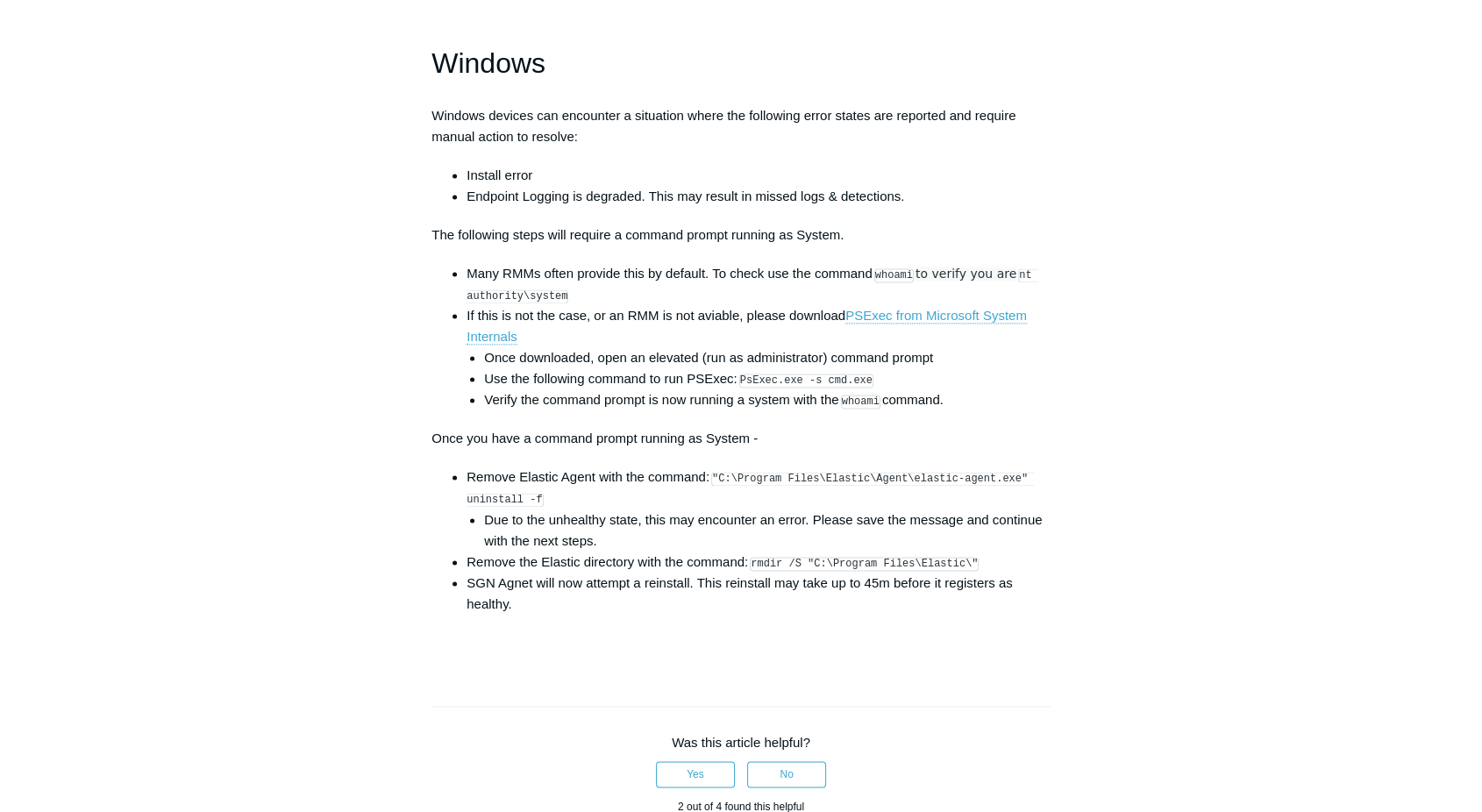
scroll to position [2492, 0]
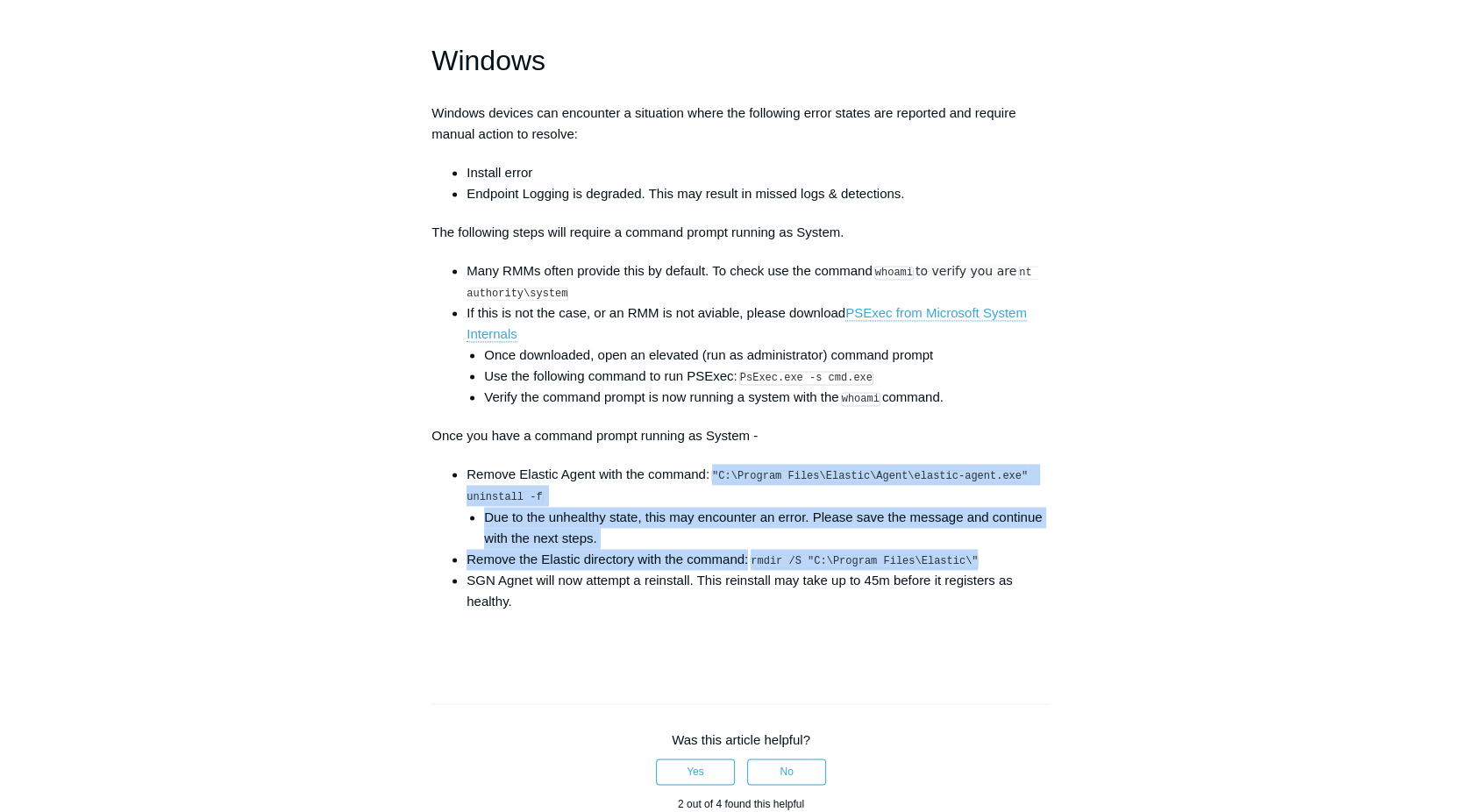
drag, startPoint x: 710, startPoint y: 481, endPoint x: 1006, endPoint y: 569, distance: 308.8
click at [1006, 569] on ul "Remove Elastic Agent with the command: "C:\Program Files\Elastic\Agent\elastic-…" at bounding box center [750, 538] width 602 height 148
